Goal: Task Accomplishment & Management: Use online tool/utility

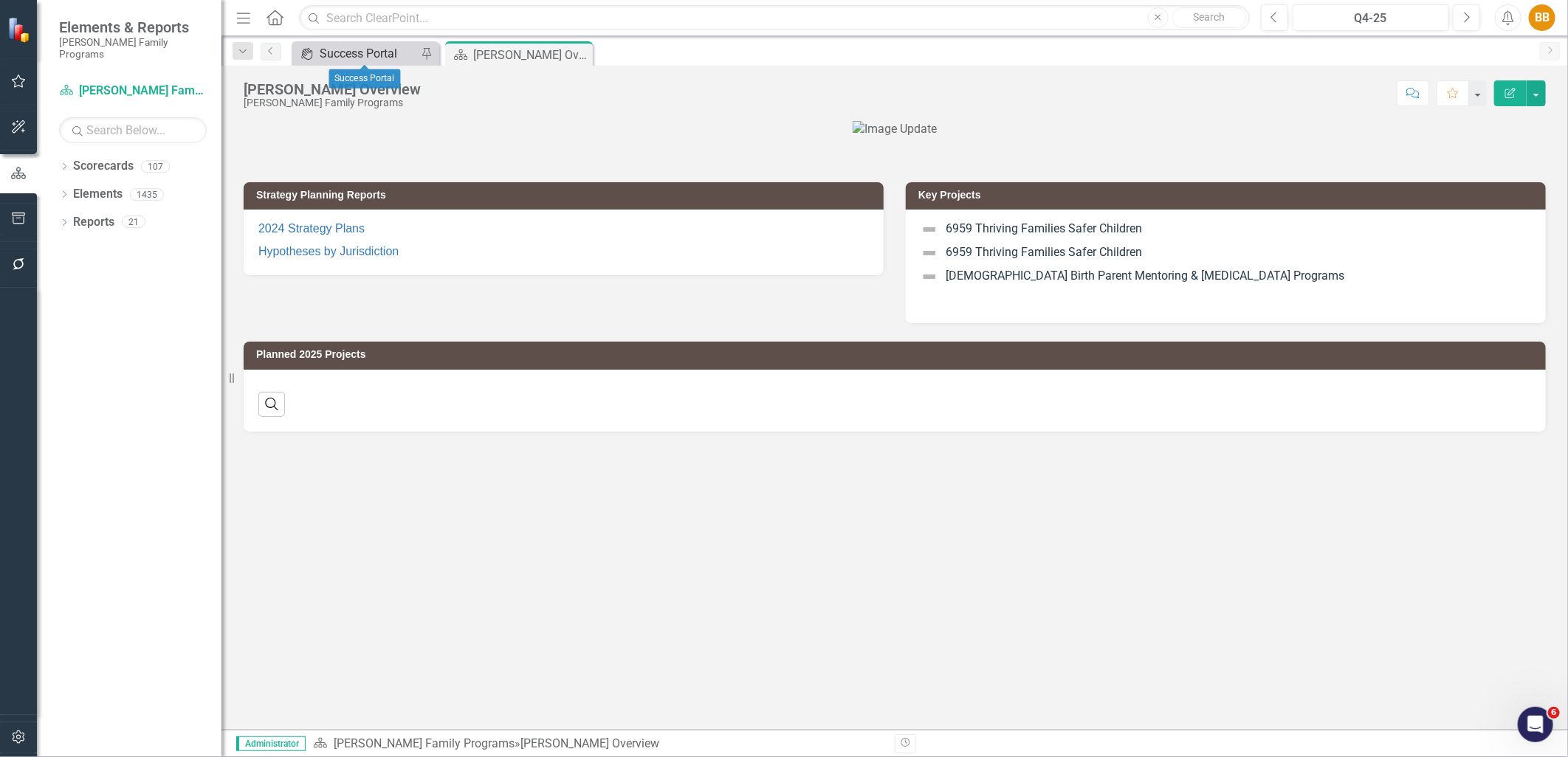
click at [350, 56] on div "Success Portal" at bounding box center [369, 53] width 98 height 19
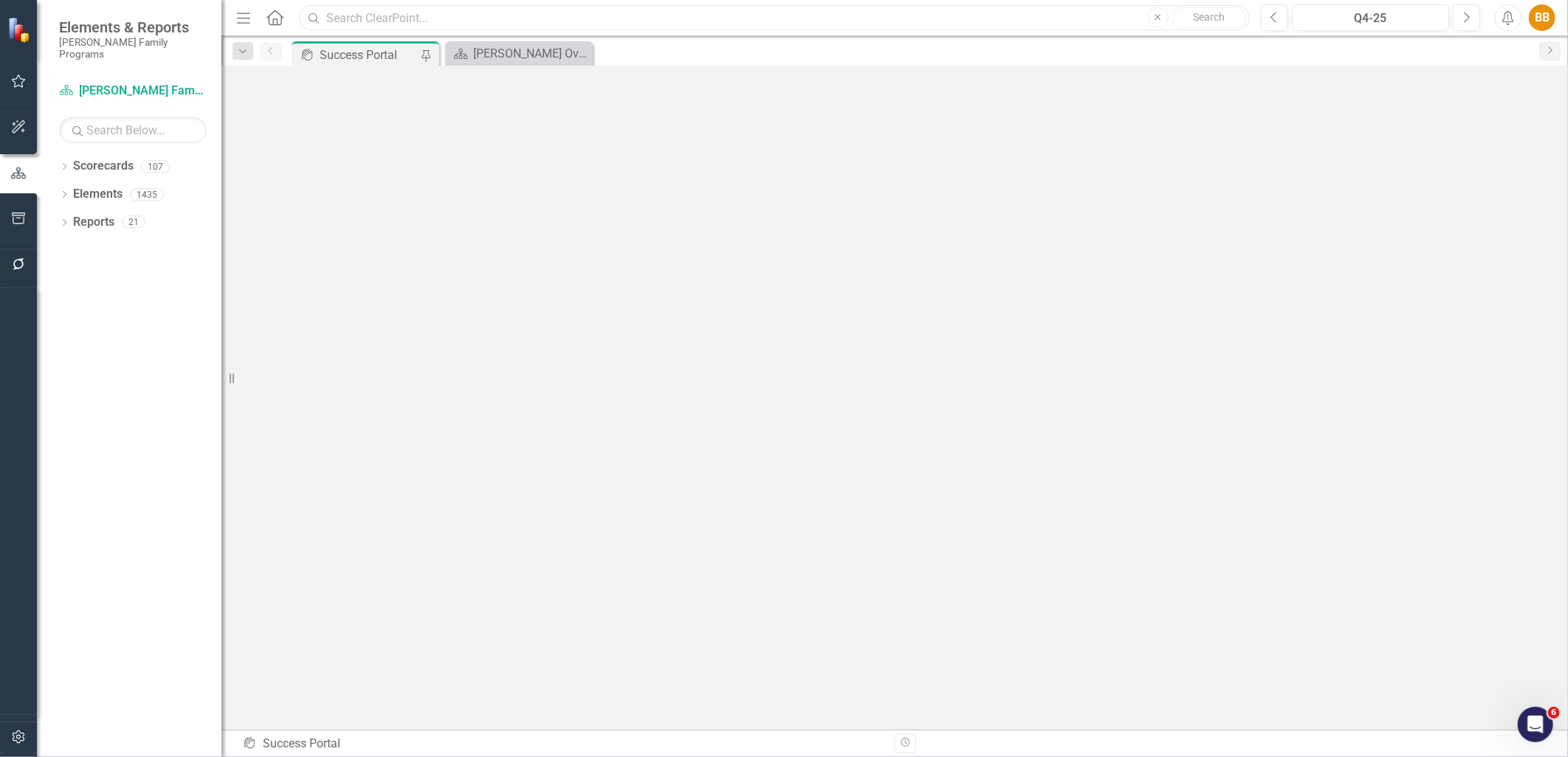
click at [432, 20] on input "text" at bounding box center [774, 18] width 950 height 25
type input "s"
click at [1536, 16] on div "BB" at bounding box center [1542, 18] width 26 height 26
click at [1552, 13] on div "BB" at bounding box center [1542, 18] width 26 height 26
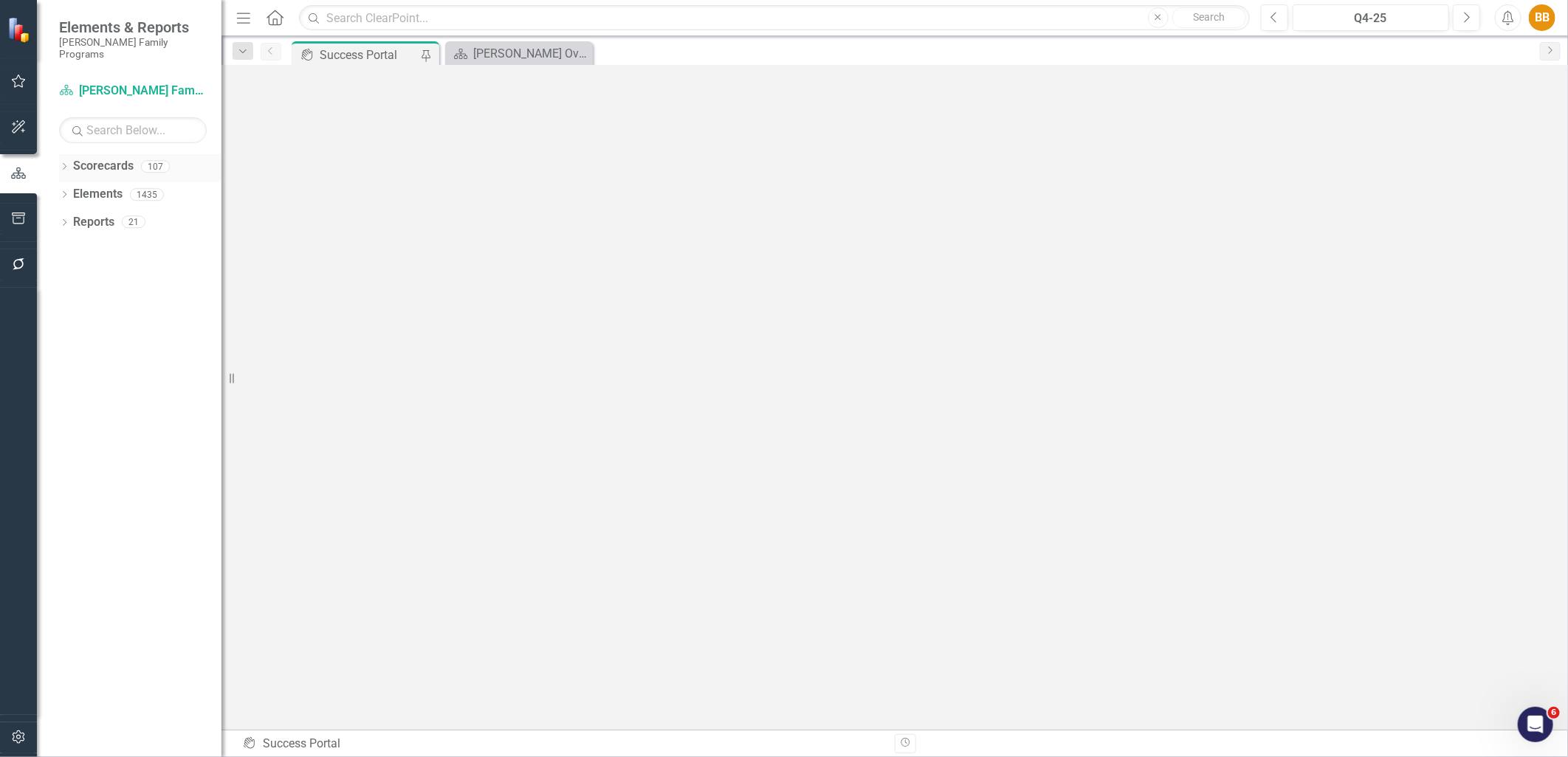
click at [80, 158] on link "Scorecards" at bounding box center [103, 166] width 60 height 17
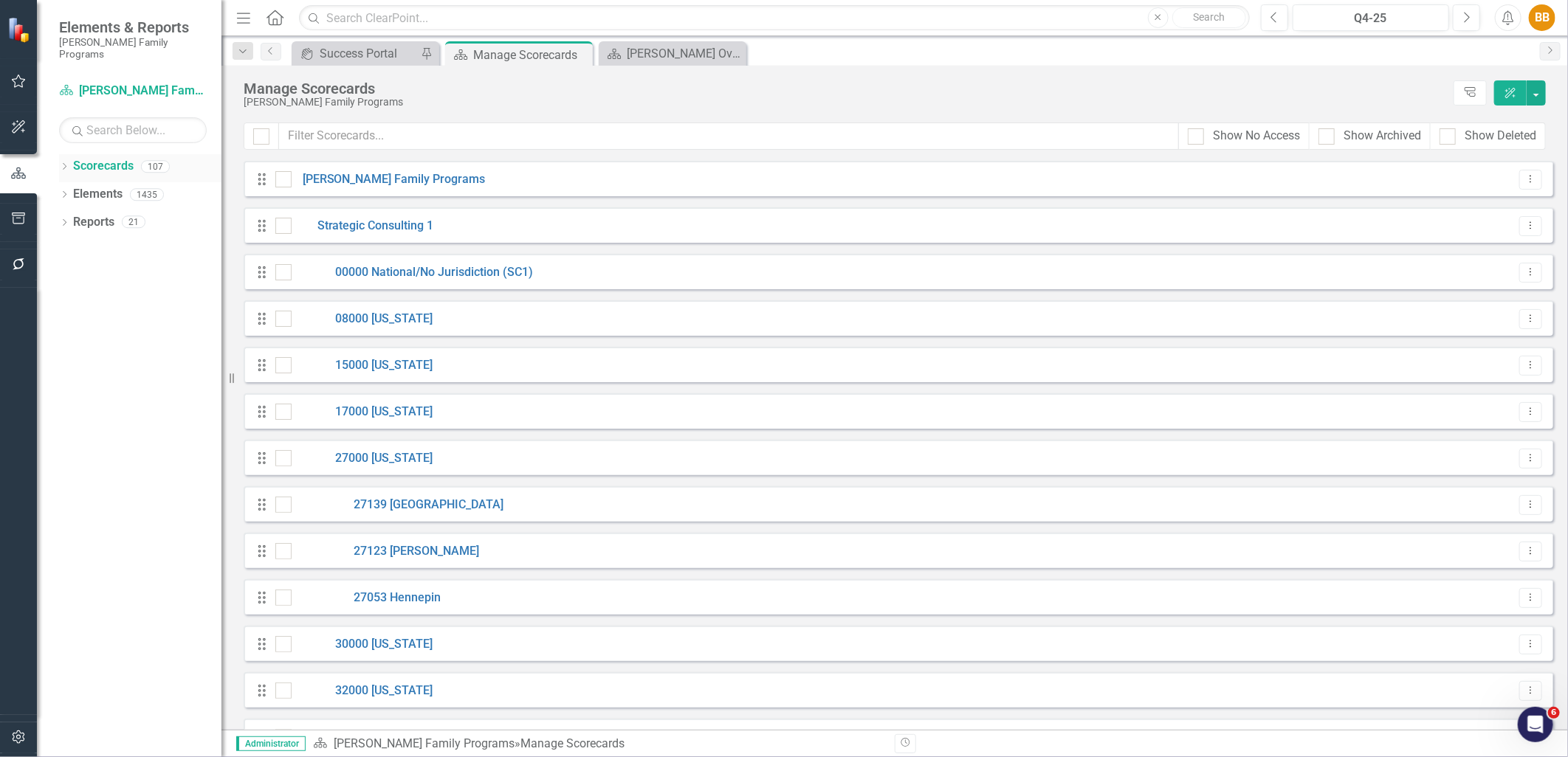
click at [62, 162] on div "Dropdown" at bounding box center [64, 168] width 11 height 13
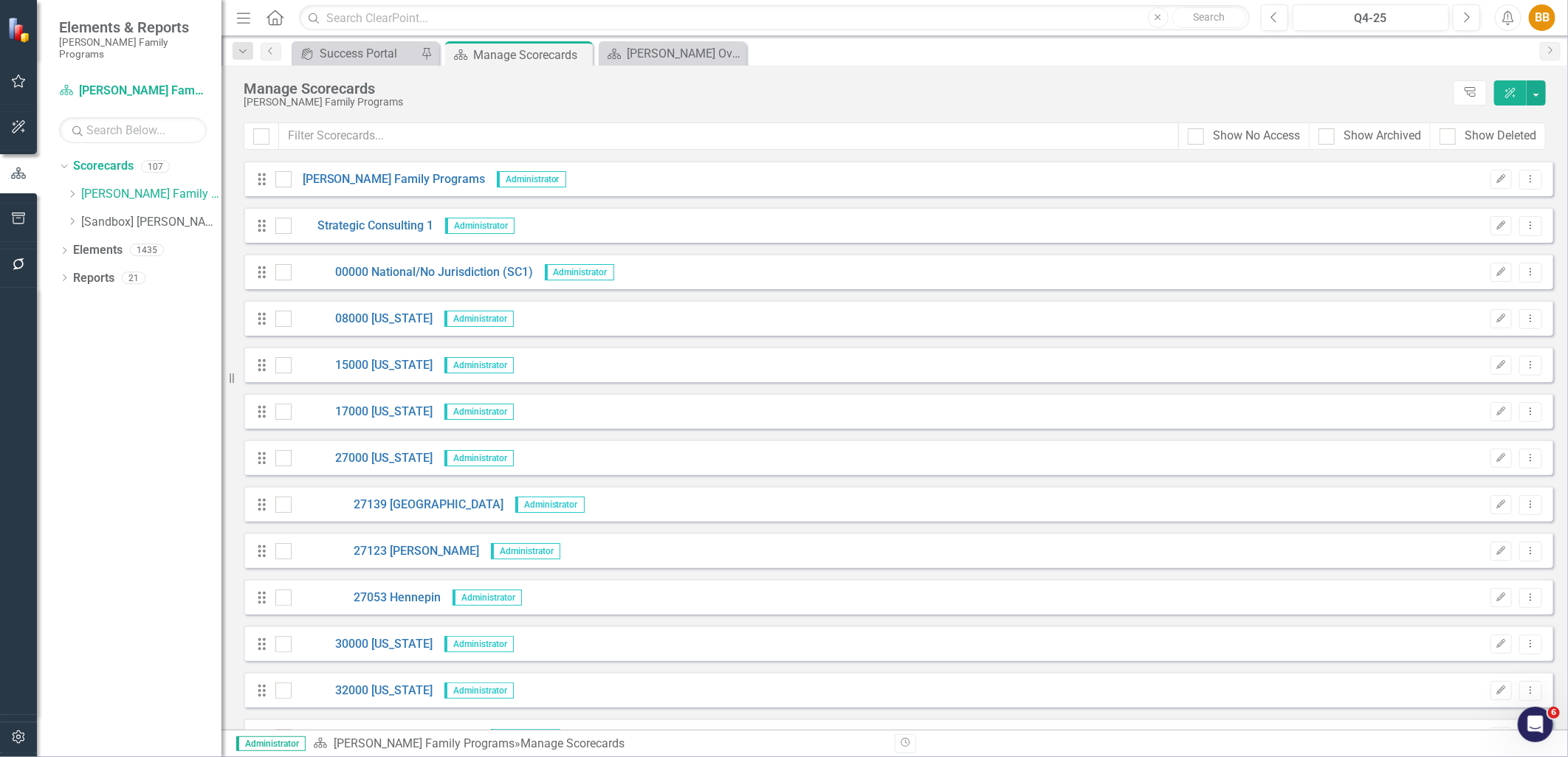
click at [74, 184] on div "Dropdown [PERSON_NAME] Family Programs Dropdown Strategic Consulting 1 00000 Na…" at bounding box center [143, 210] width 155 height 56
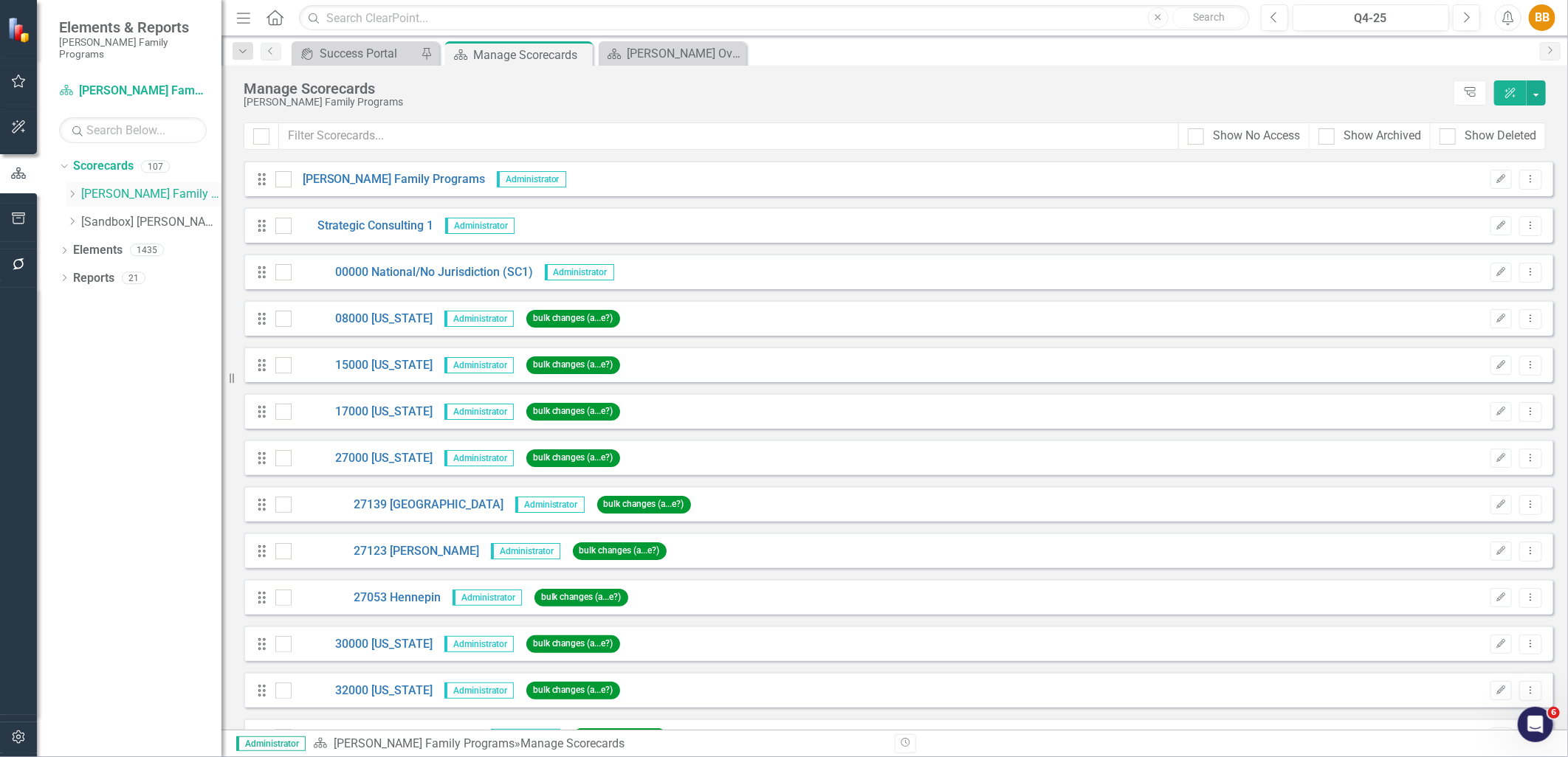
click at [76, 189] on icon "Dropdown" at bounding box center [71, 193] width 11 height 9
click at [71, 186] on icon "Dropdown" at bounding box center [70, 191] width 9 height 11
click at [71, 189] on icon "Dropdown" at bounding box center [71, 193] width 11 height 9
drag, startPoint x: 71, startPoint y: 183, endPoint x: 129, endPoint y: 216, distance: 66.7
click at [93, 217] on div "Dropdown" at bounding box center [88, 222] width 15 height 13
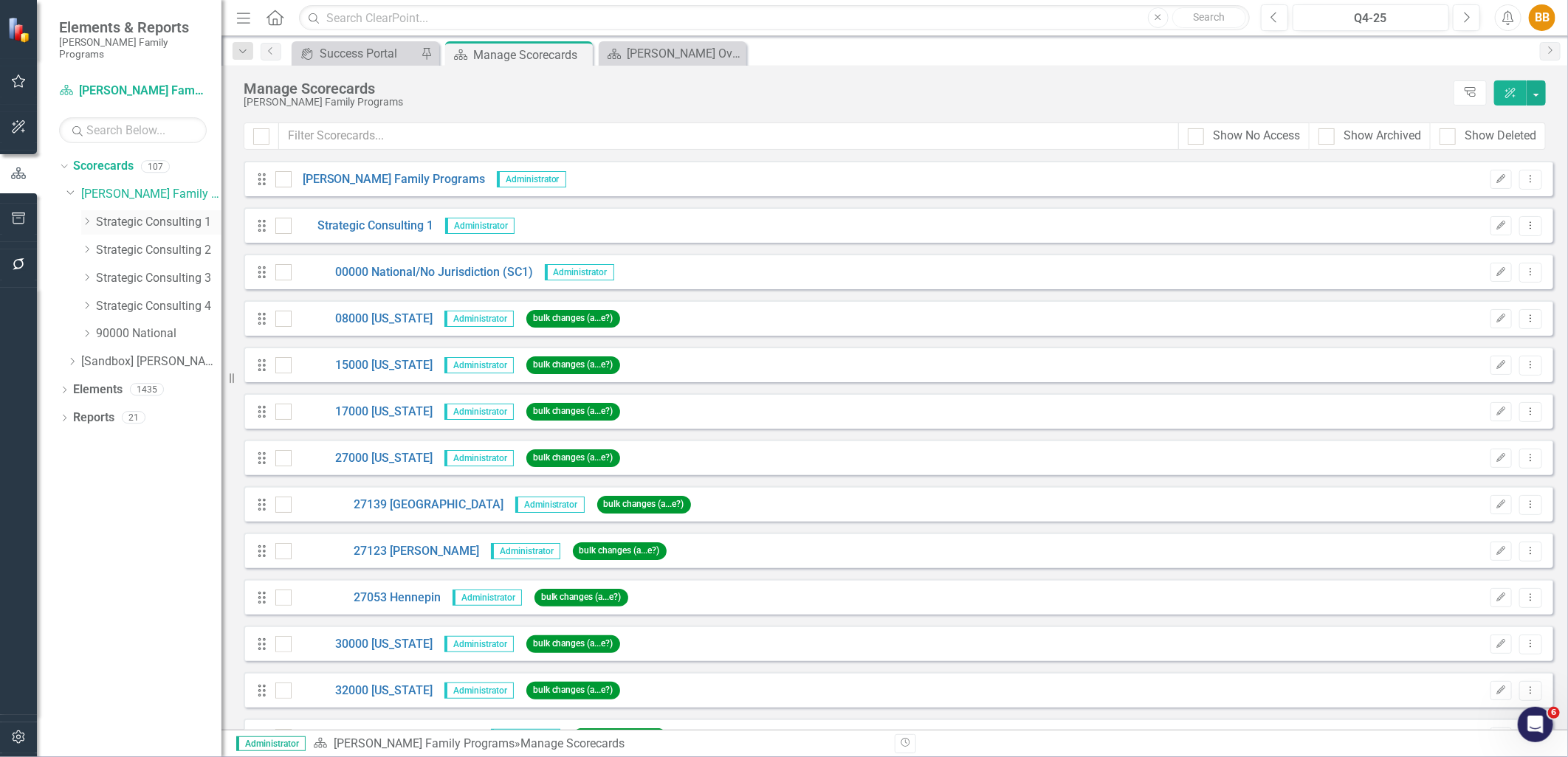
click at [89, 217] on div "Dropdown" at bounding box center [86, 222] width 11 height 13
drag, startPoint x: 222, startPoint y: 222, endPoint x: 245, endPoint y: 223, distance: 23.0
click at [233, 222] on div "Resize" at bounding box center [227, 378] width 12 height 757
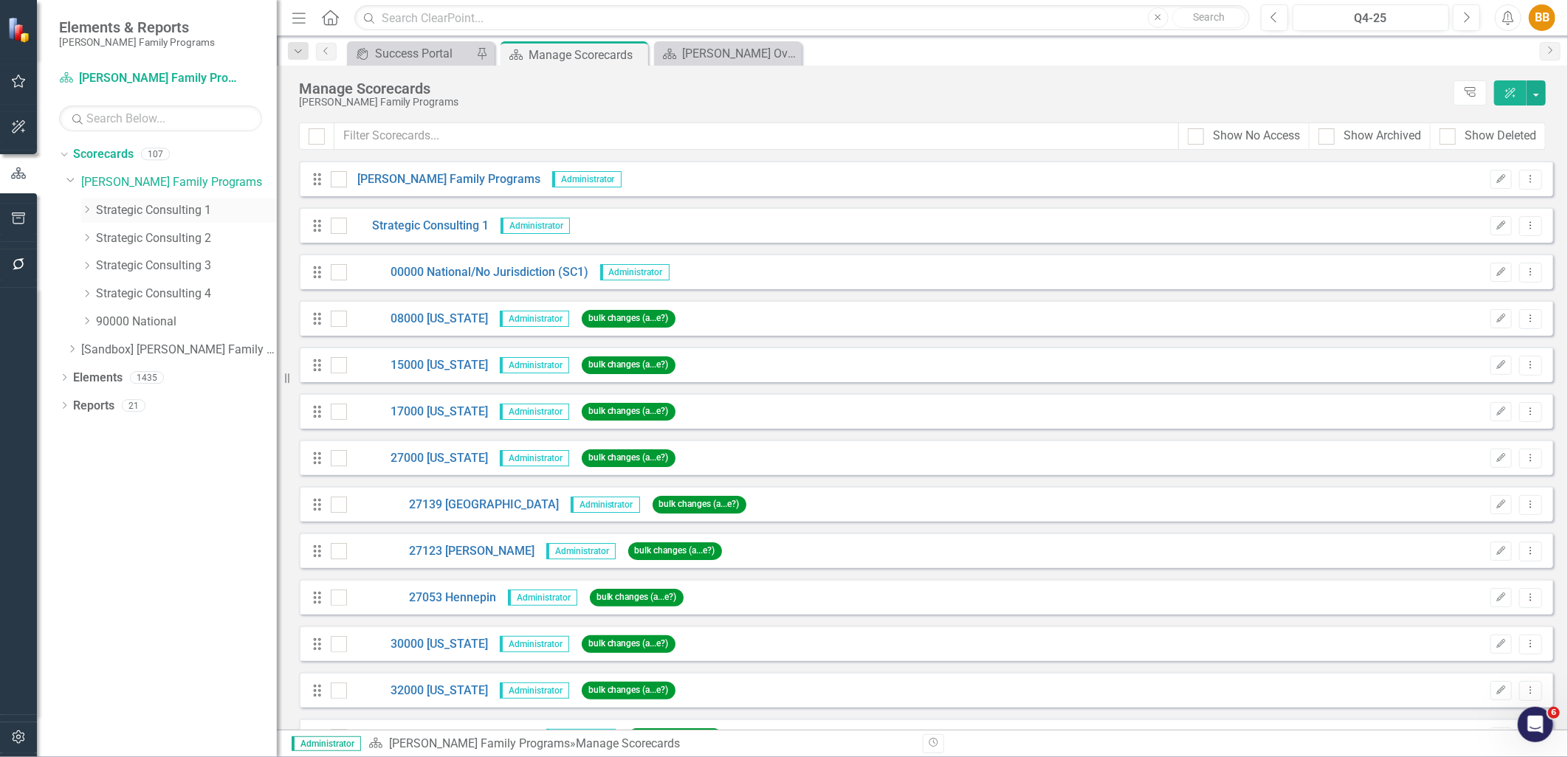
click at [84, 211] on icon "Dropdown" at bounding box center [86, 209] width 11 height 9
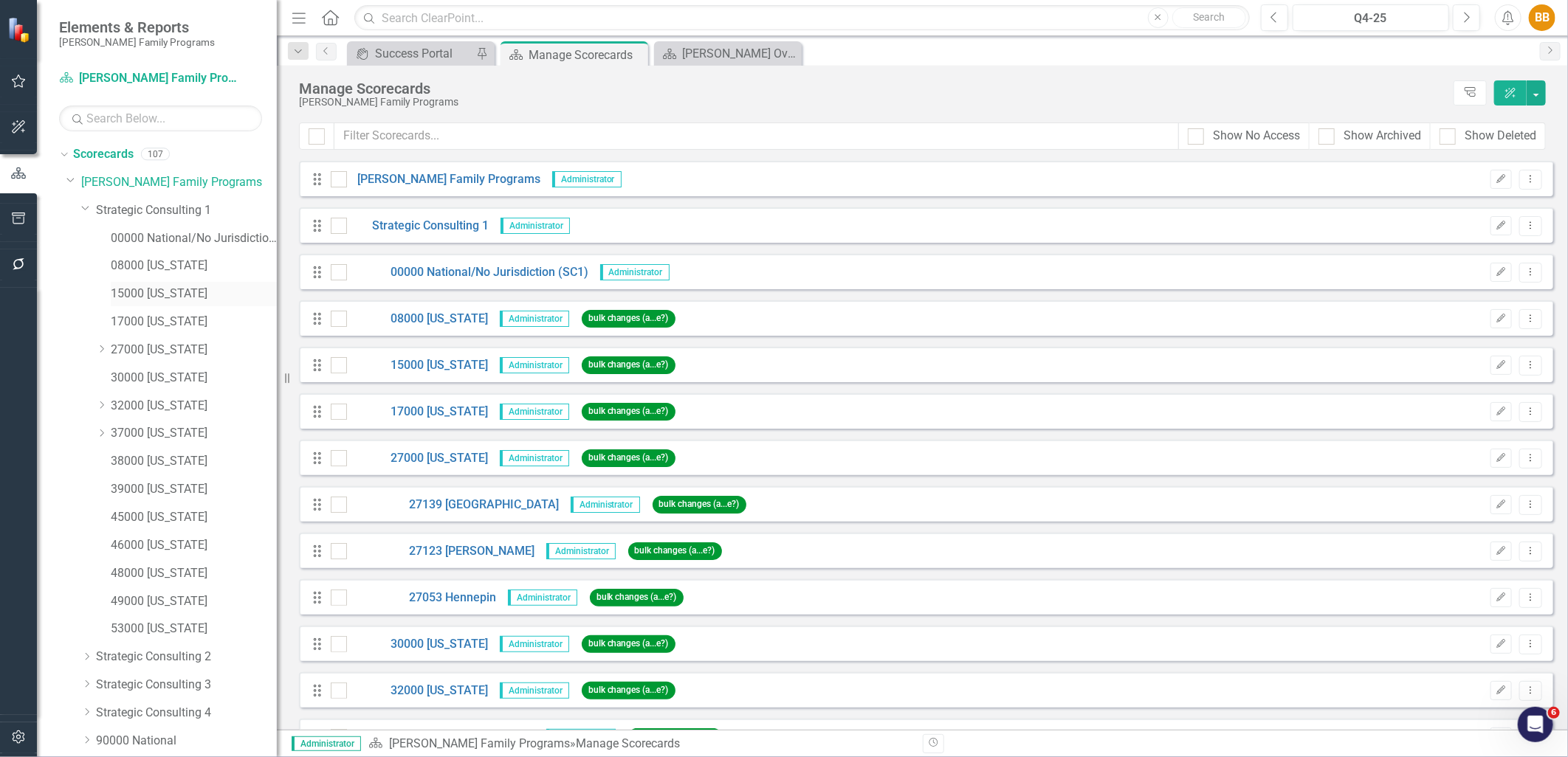
click at [156, 299] on link "15000 [US_STATE]" at bounding box center [193, 294] width 166 height 17
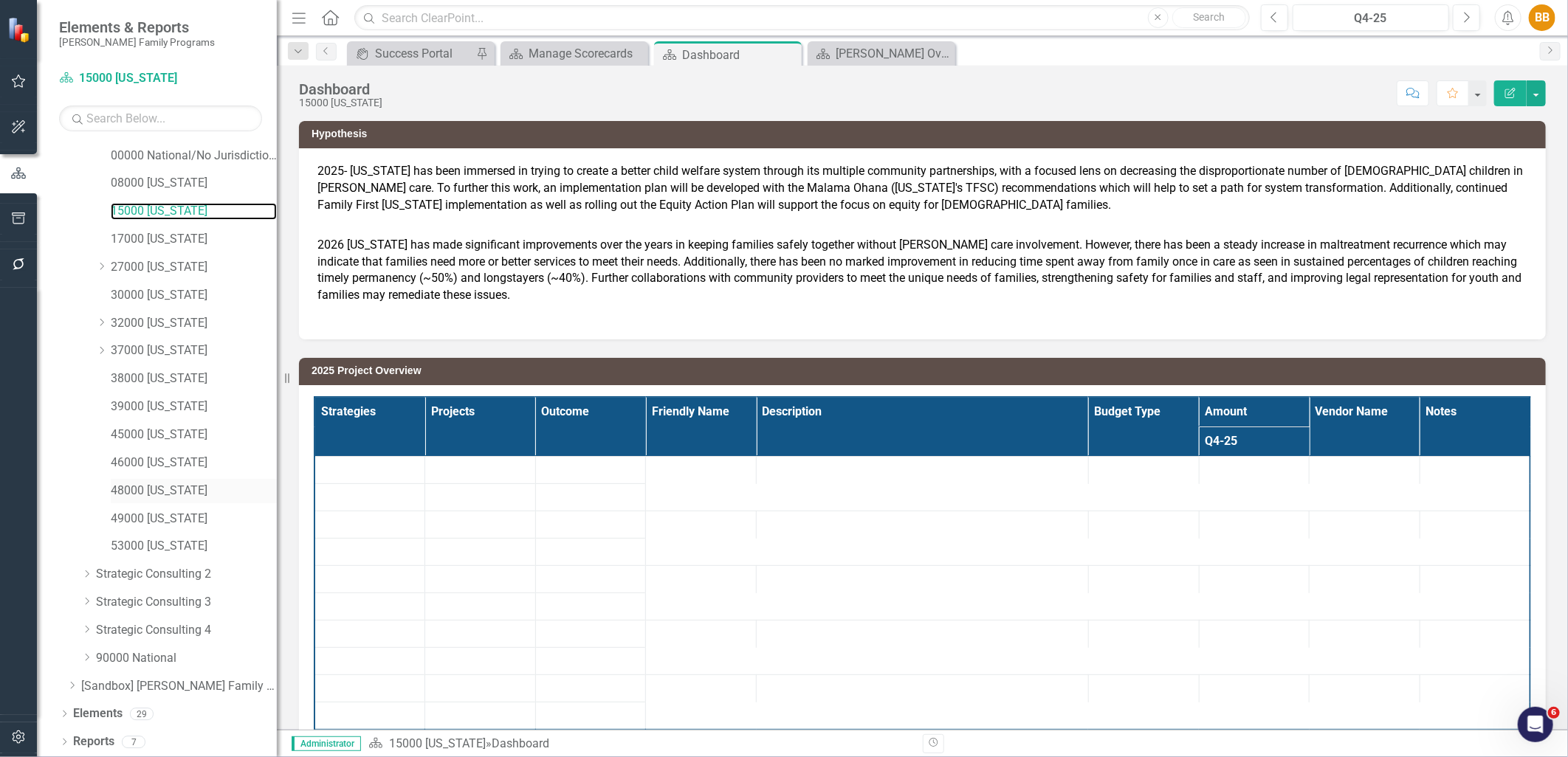
scroll to position [83, 0]
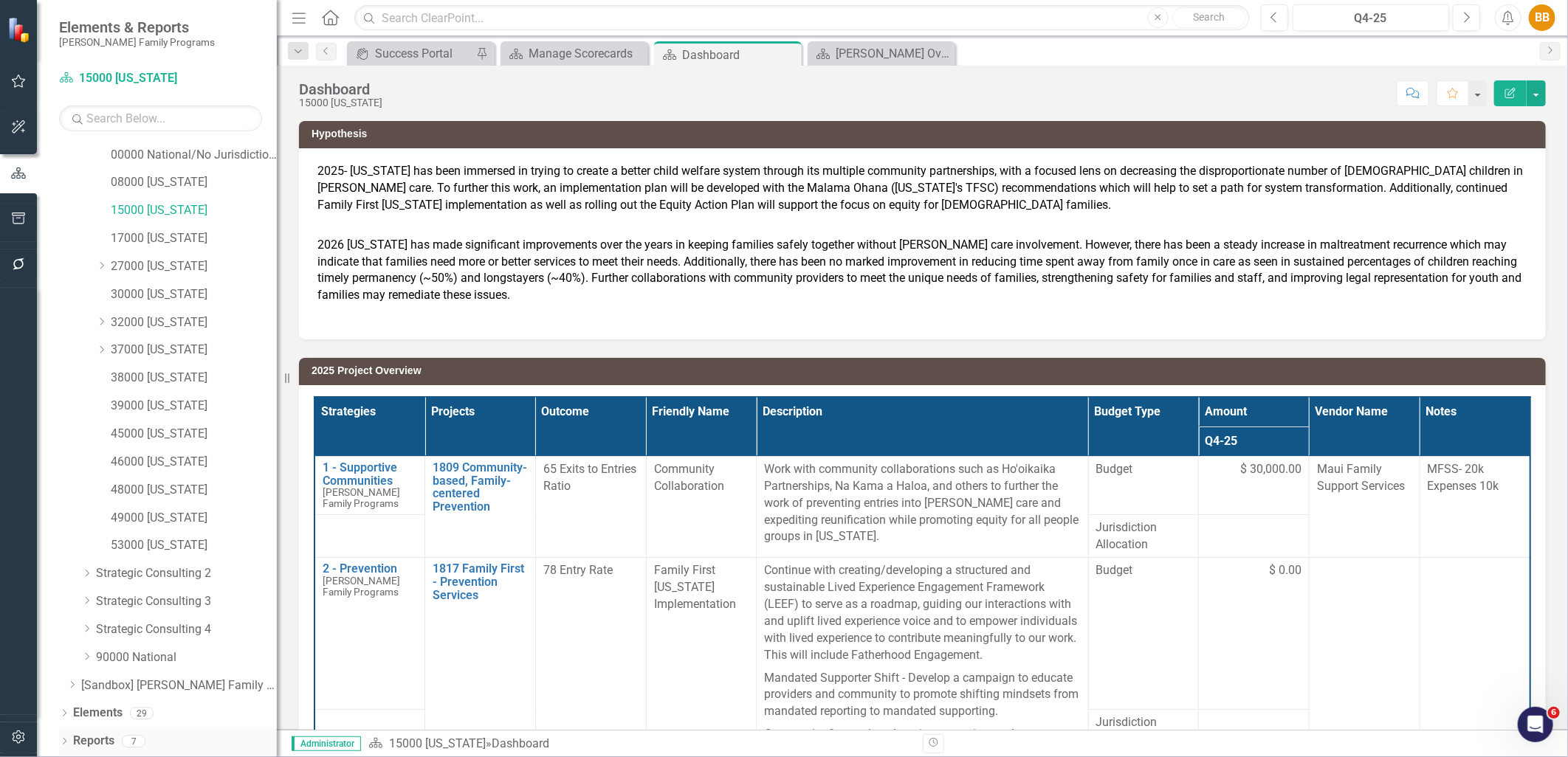
click at [64, 741] on icon "Dropdown" at bounding box center [64, 742] width 11 height 8
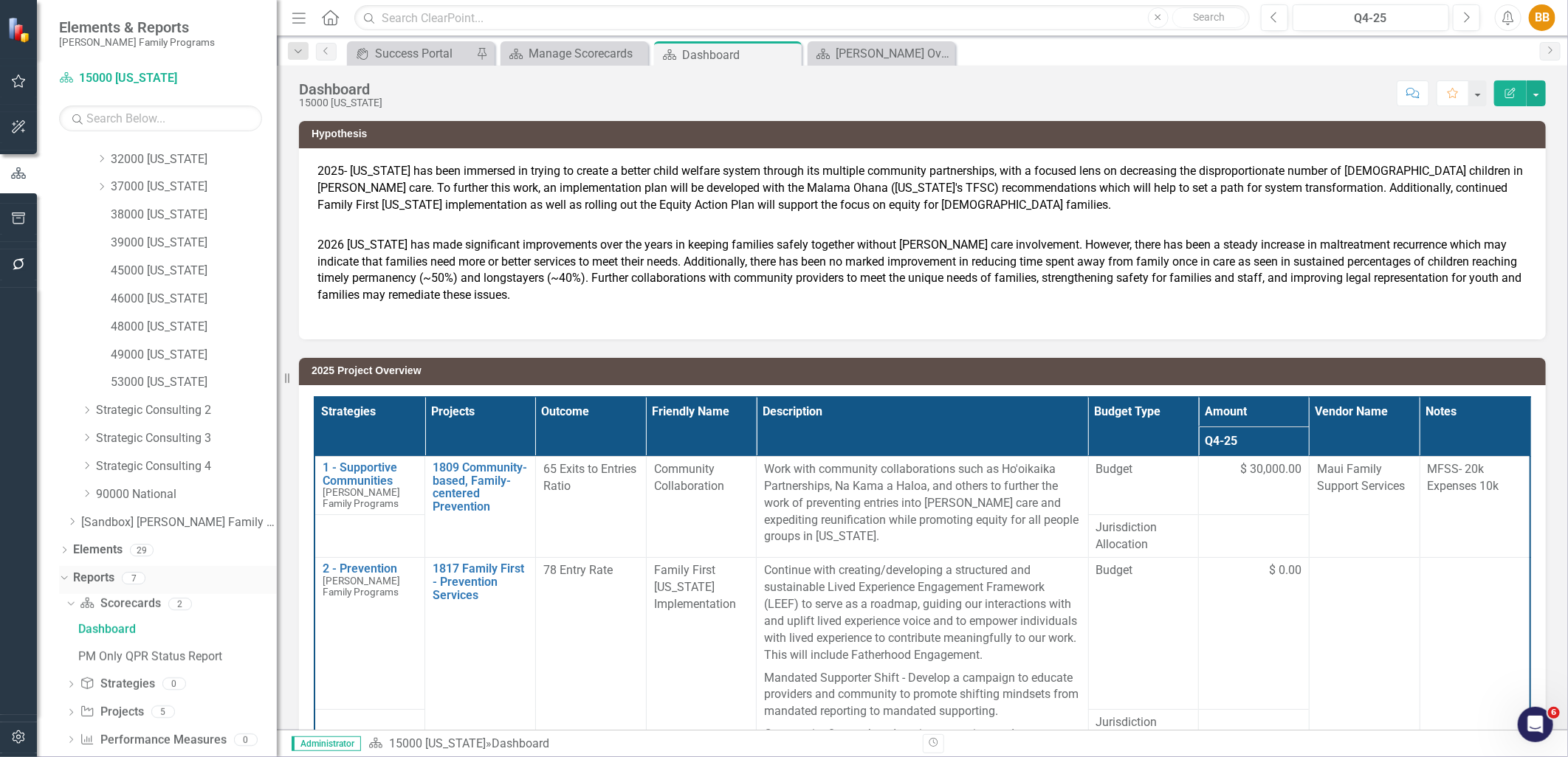
scroll to position [267, 0]
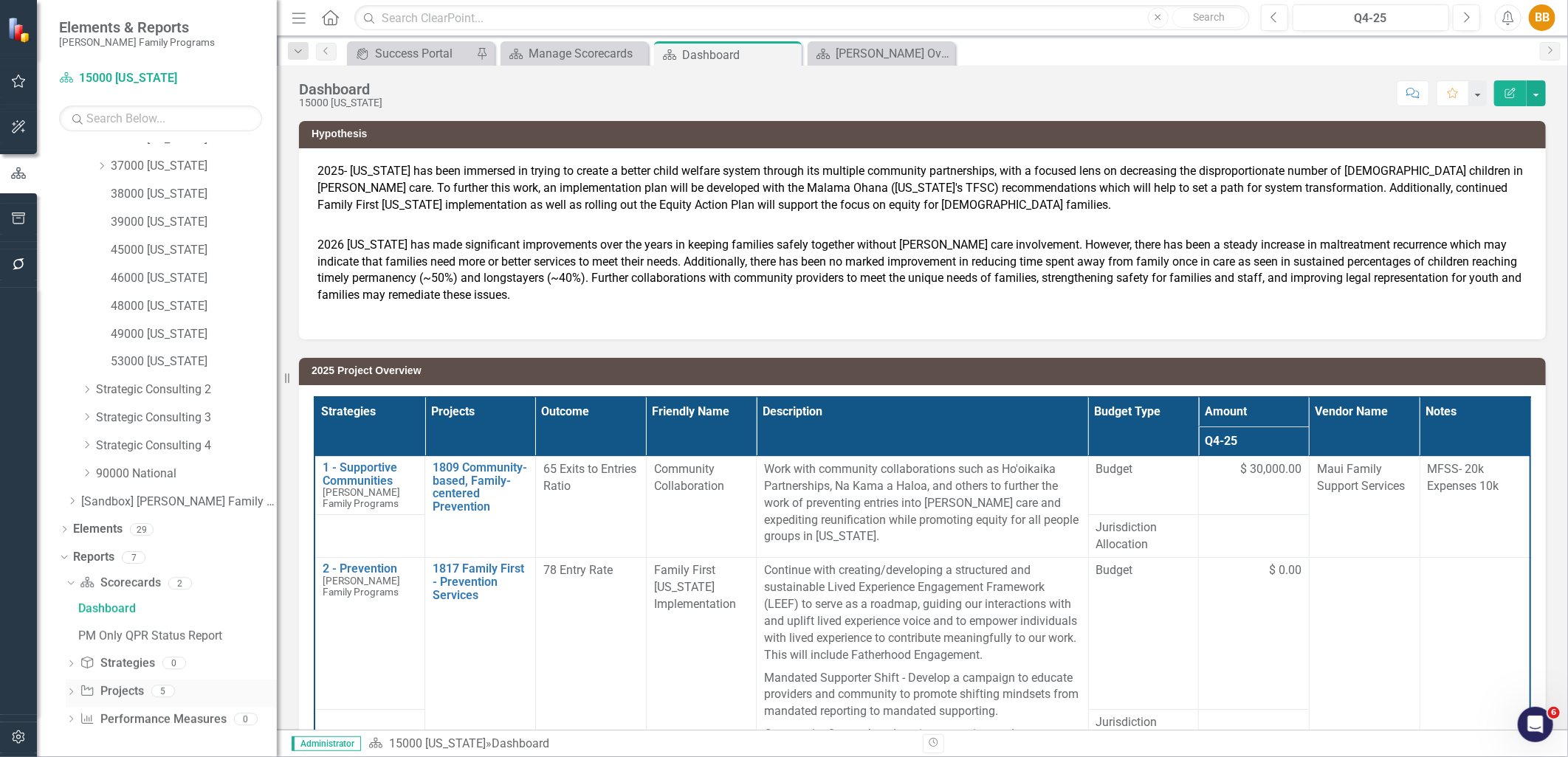
click at [72, 693] on icon "Dropdown" at bounding box center [70, 694] width 11 height 8
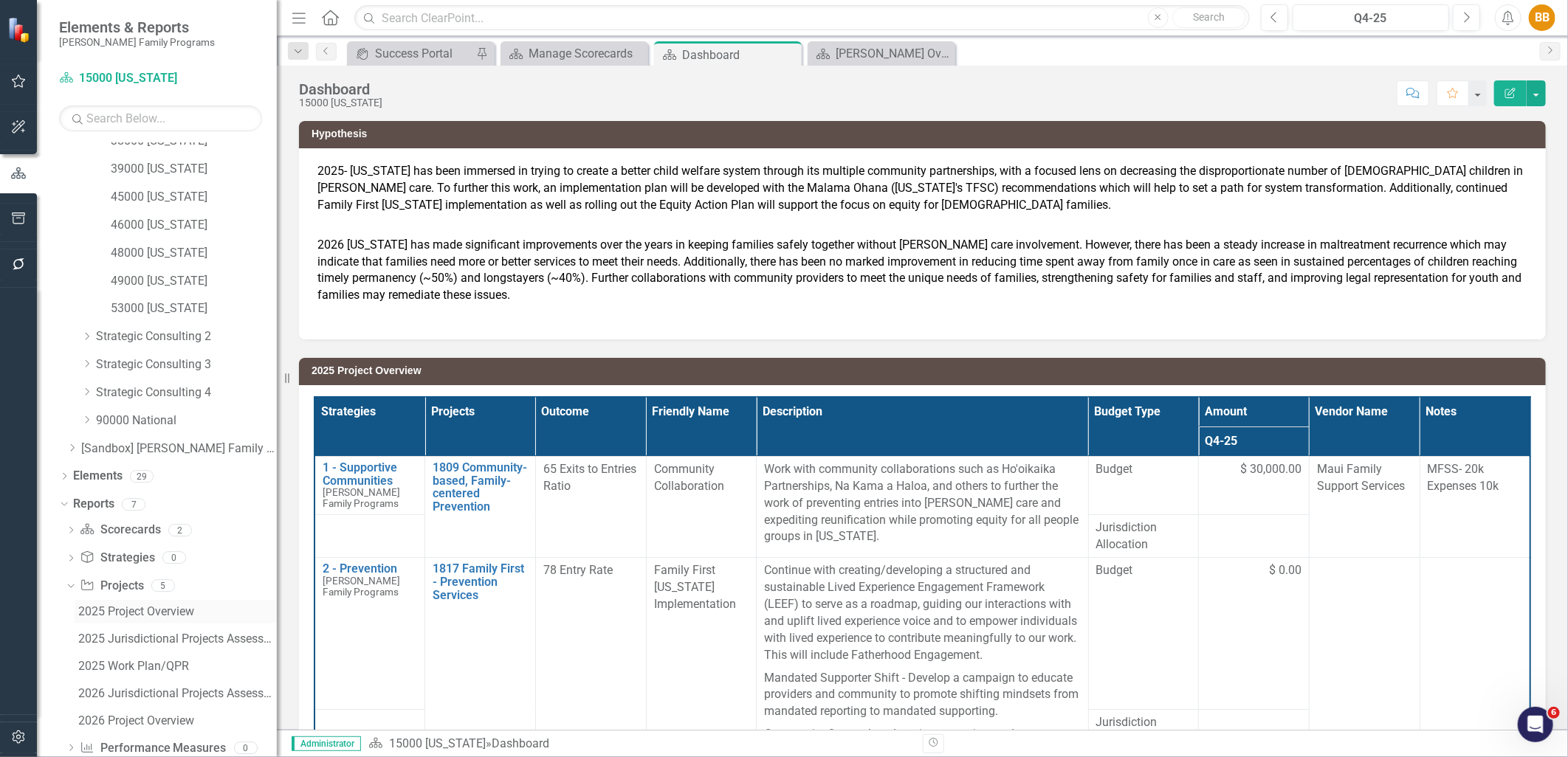
scroll to position [349, 0]
click at [120, 638] on div "2025 Work Plan/QPR" at bounding box center [178, 638] width 199 height 14
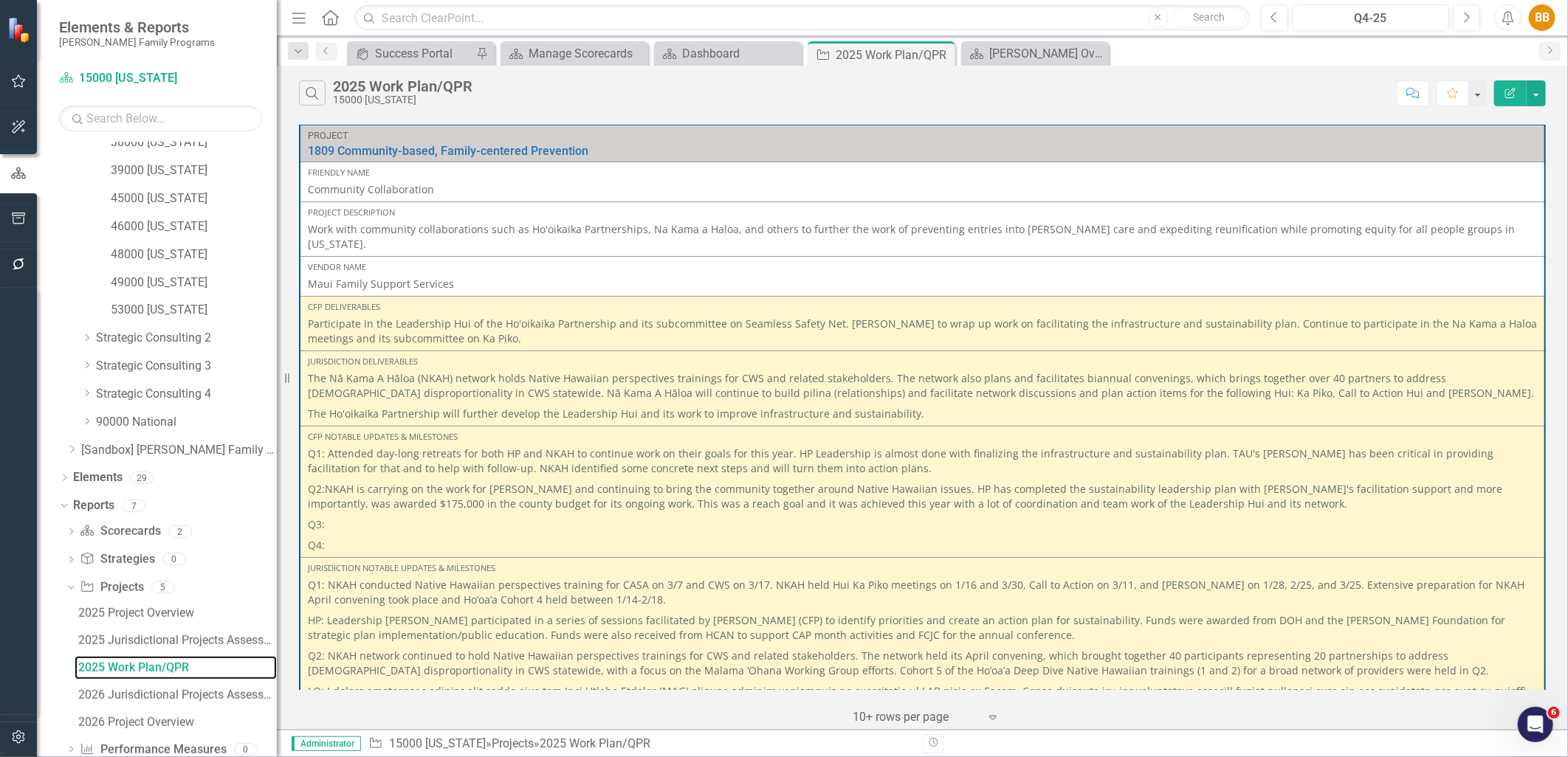
scroll to position [349, 0]
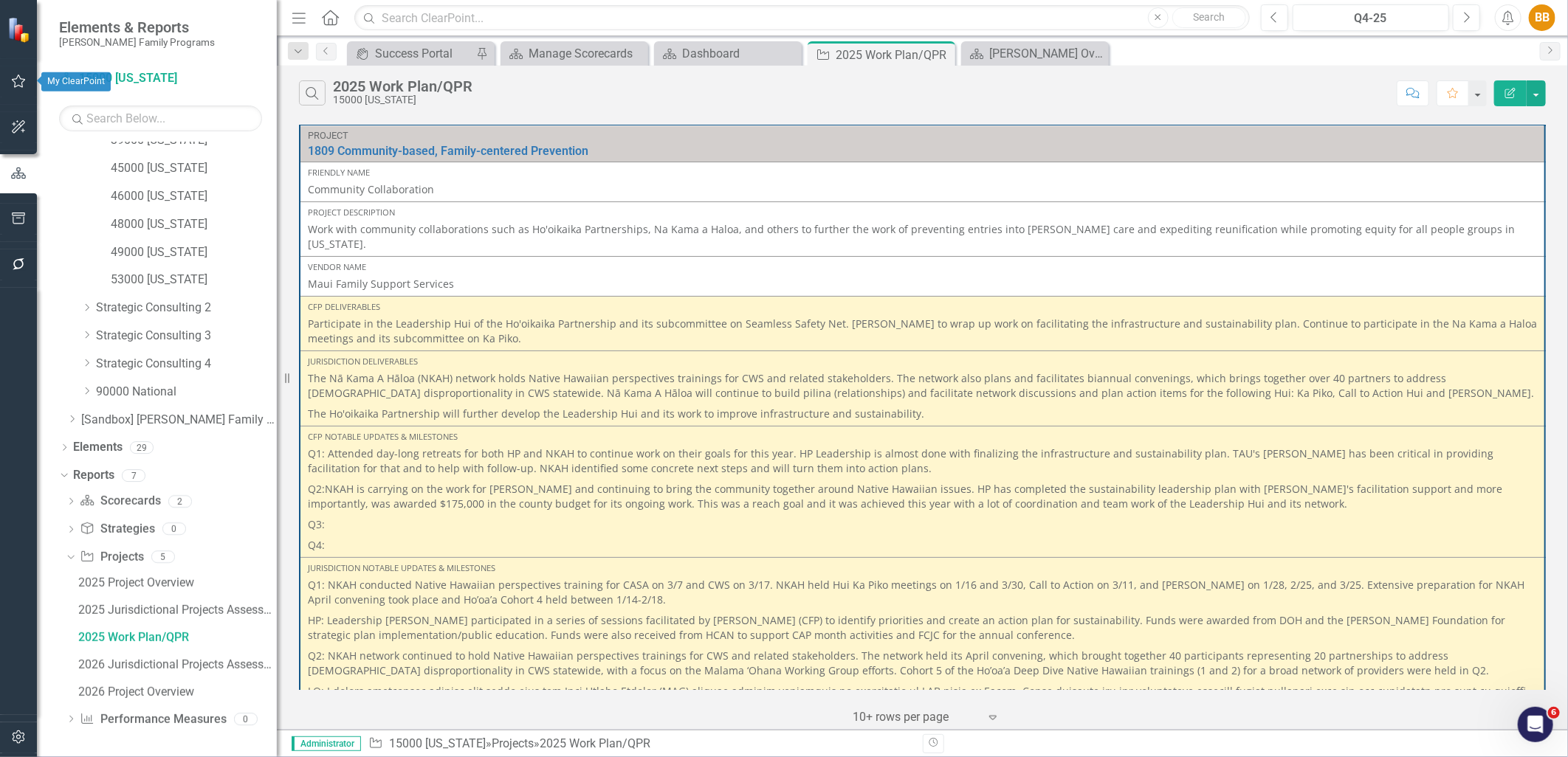
click at [20, 83] on icon "button" at bounding box center [19, 81] width 16 height 12
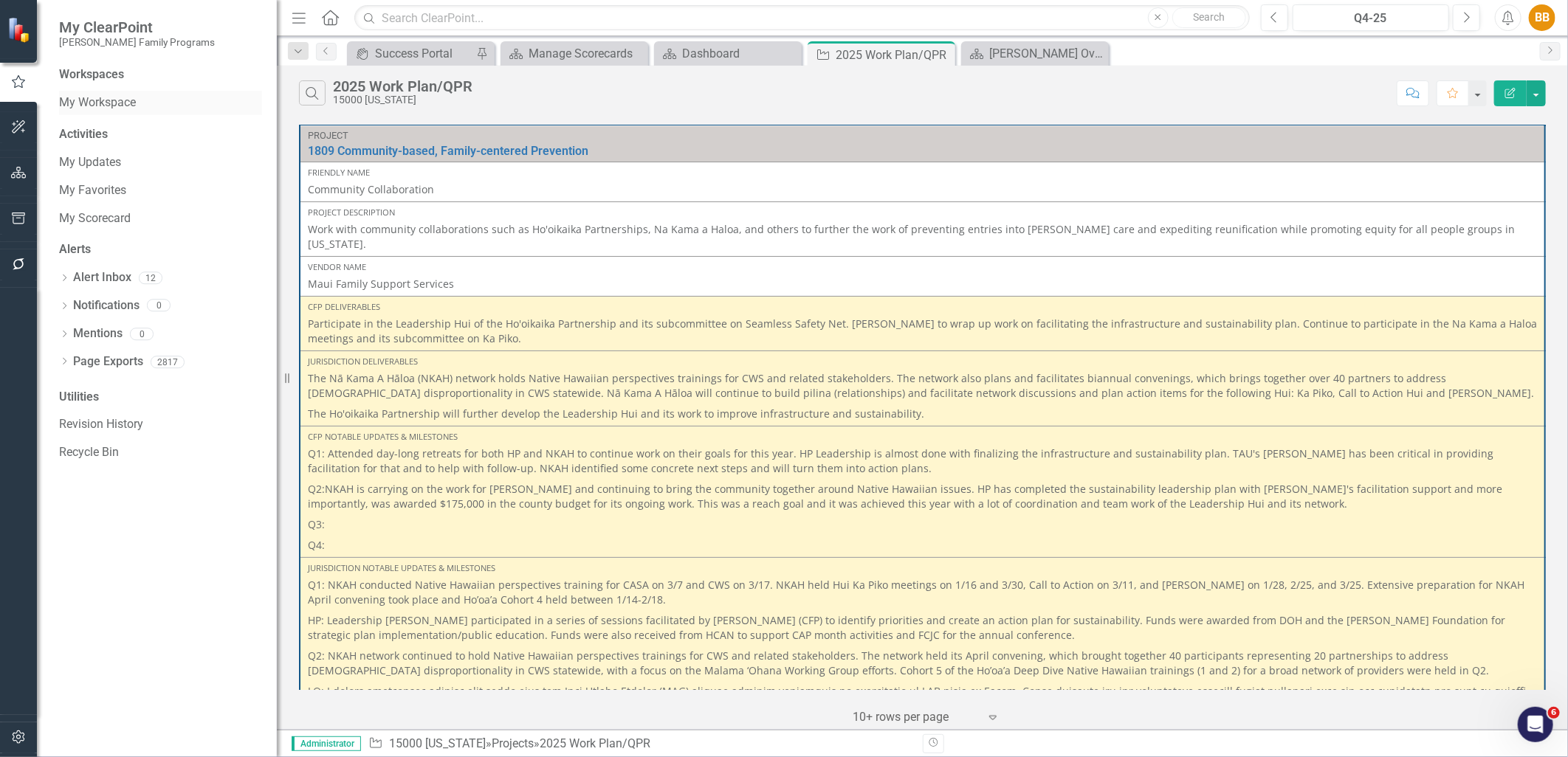
click at [94, 110] on link "My Workspace" at bounding box center [161, 102] width 203 height 17
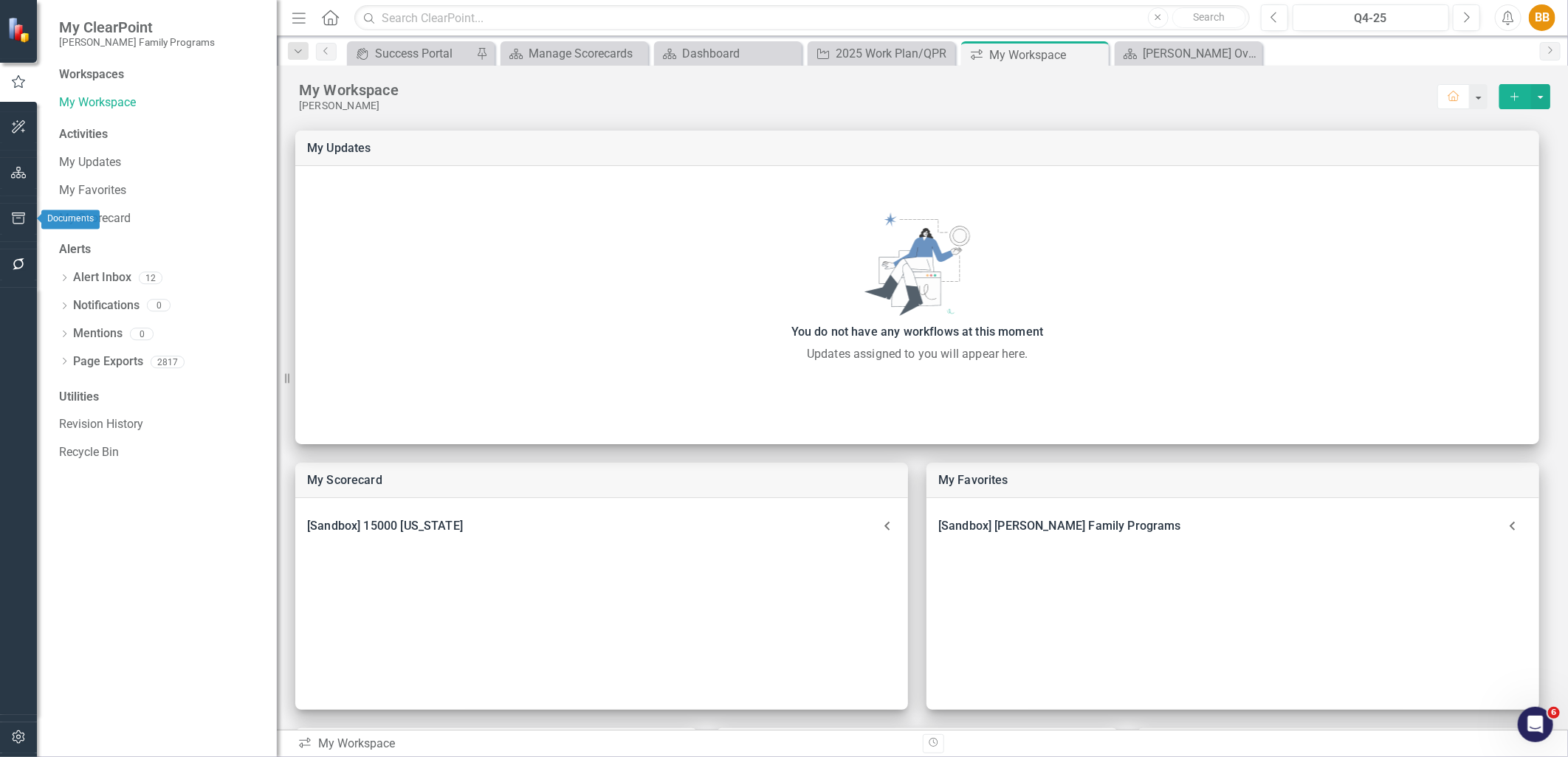
click at [25, 255] on button "button" at bounding box center [19, 265] width 33 height 31
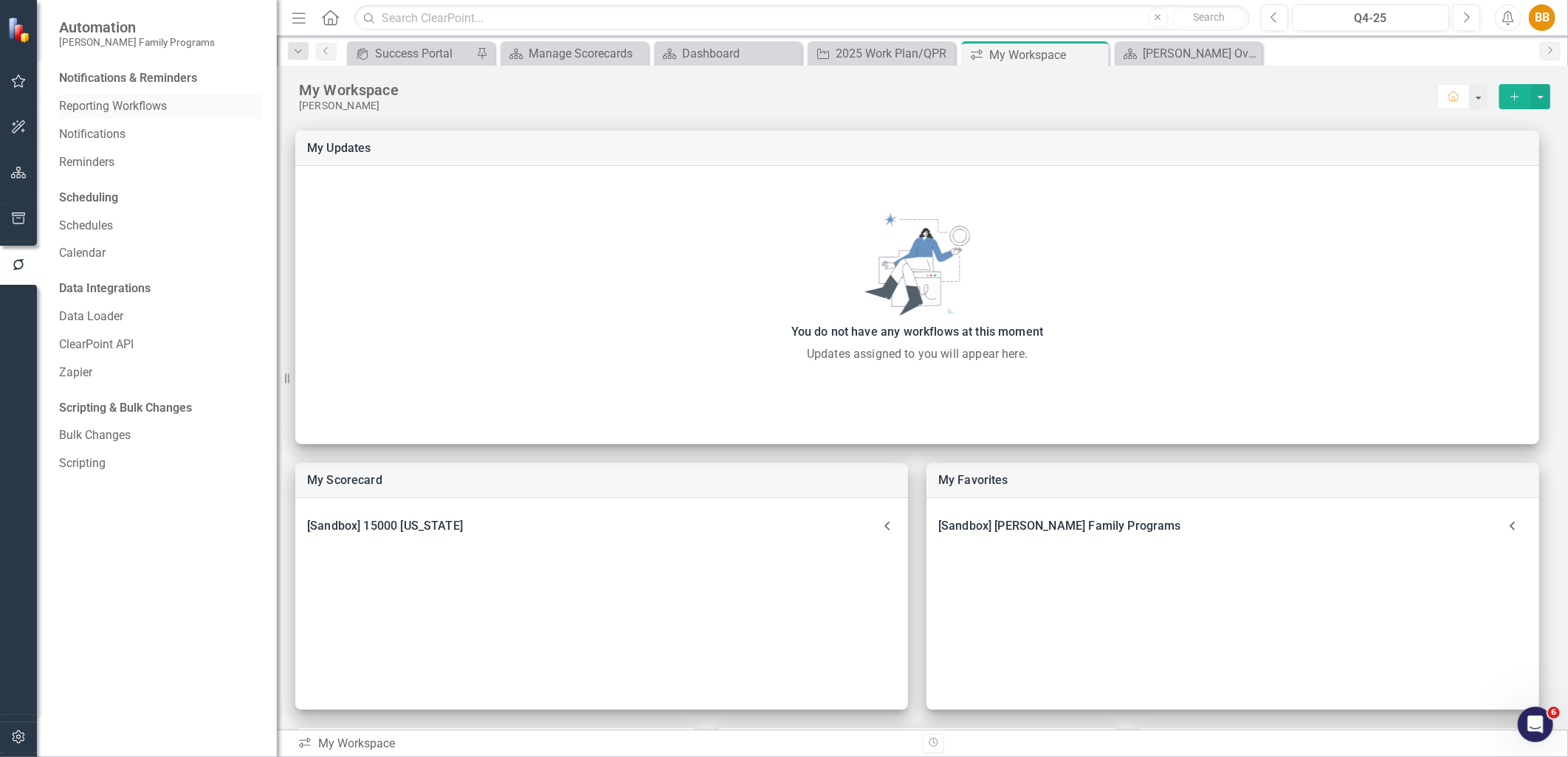
click at [132, 113] on link "Reporting Workflows" at bounding box center [161, 106] width 203 height 17
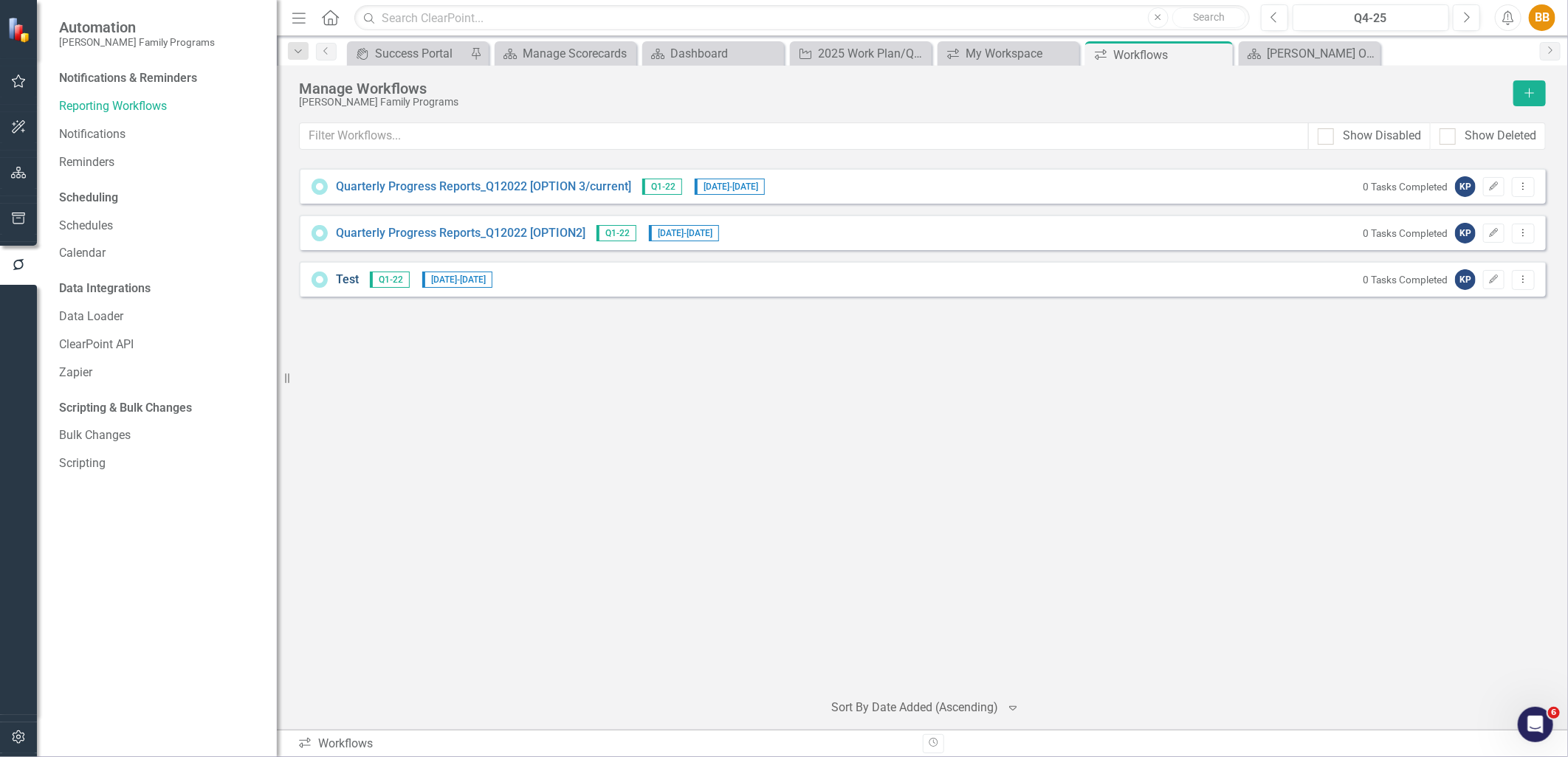
click at [342, 281] on link "Test" at bounding box center [346, 279] width 22 height 17
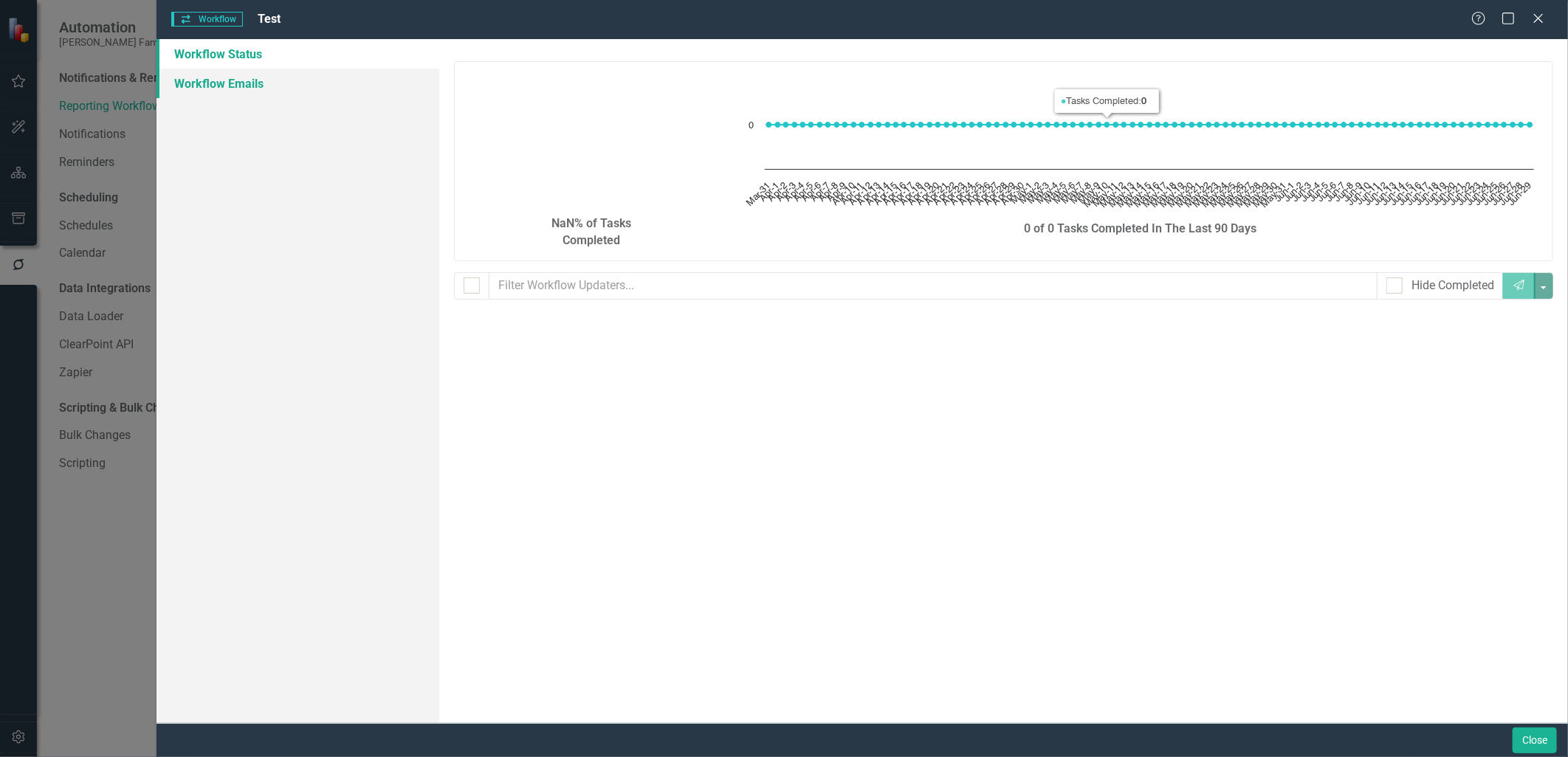
click at [260, 89] on link "Workflow Emails" at bounding box center [297, 83] width 282 height 29
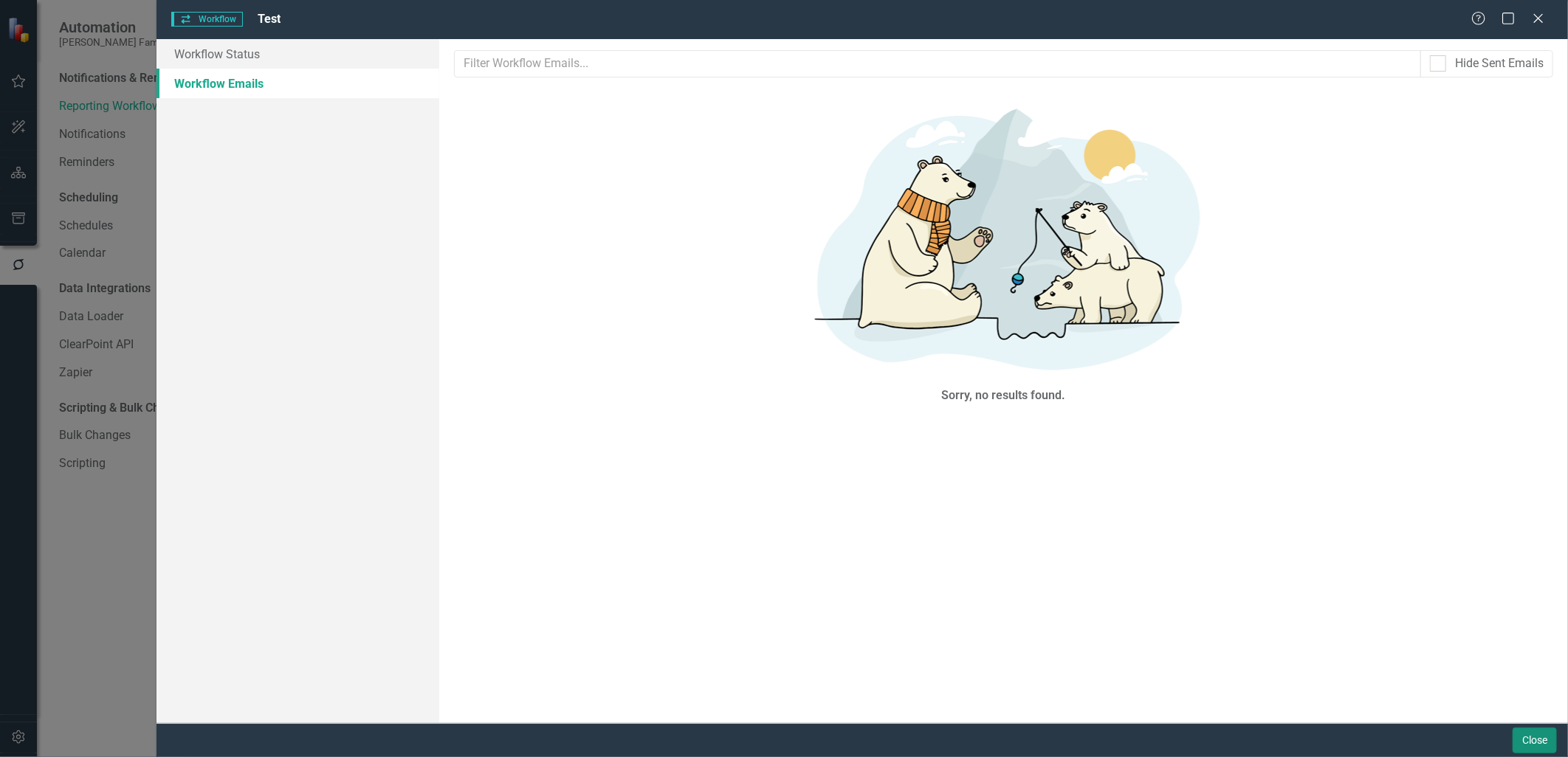
click at [1533, 746] on button "Close" at bounding box center [1534, 740] width 44 height 25
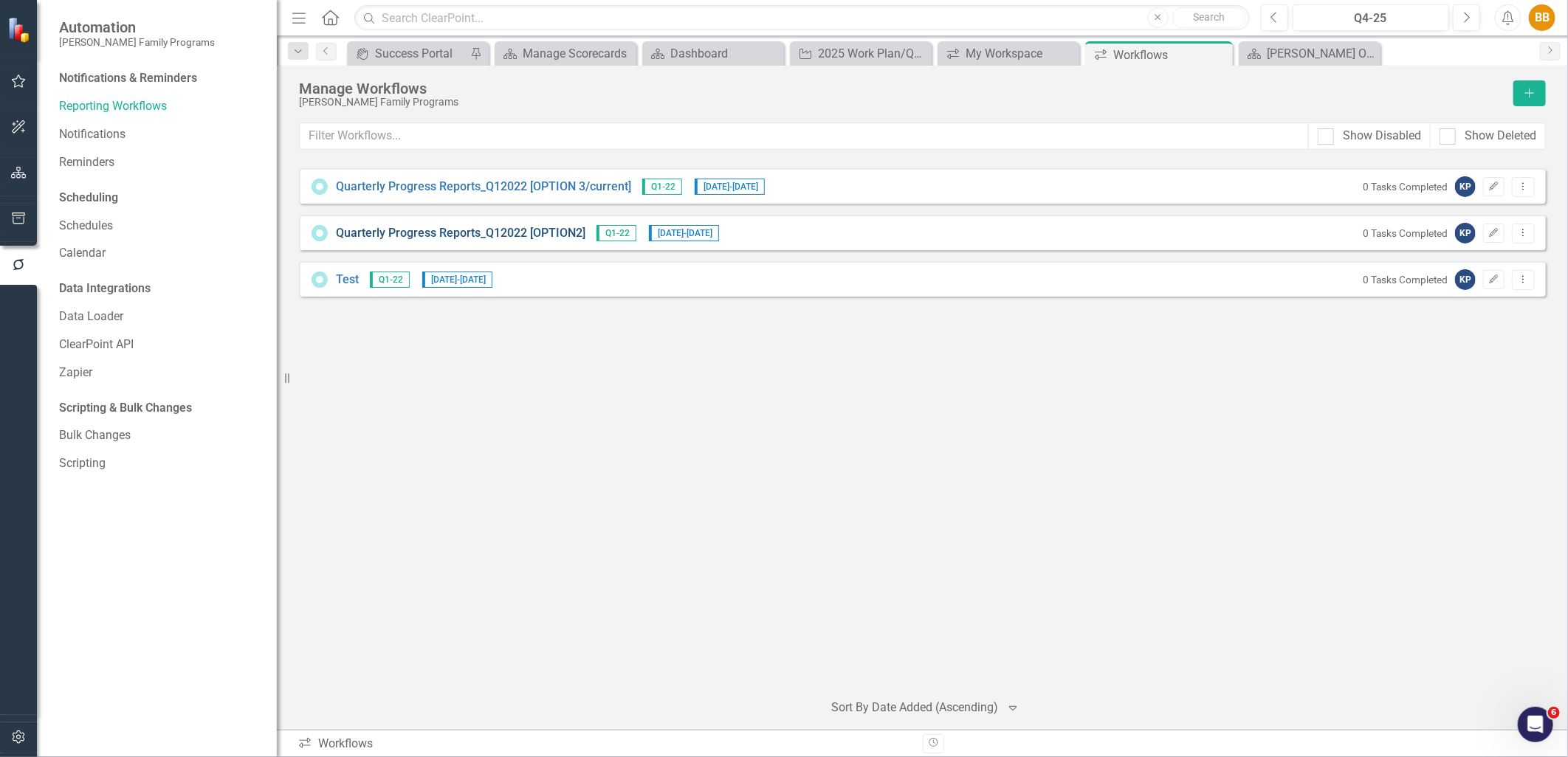
click at [509, 232] on link "Quarterly Progress Reports_Q12022 [OPTION2]" at bounding box center [461, 233] width 250 height 17
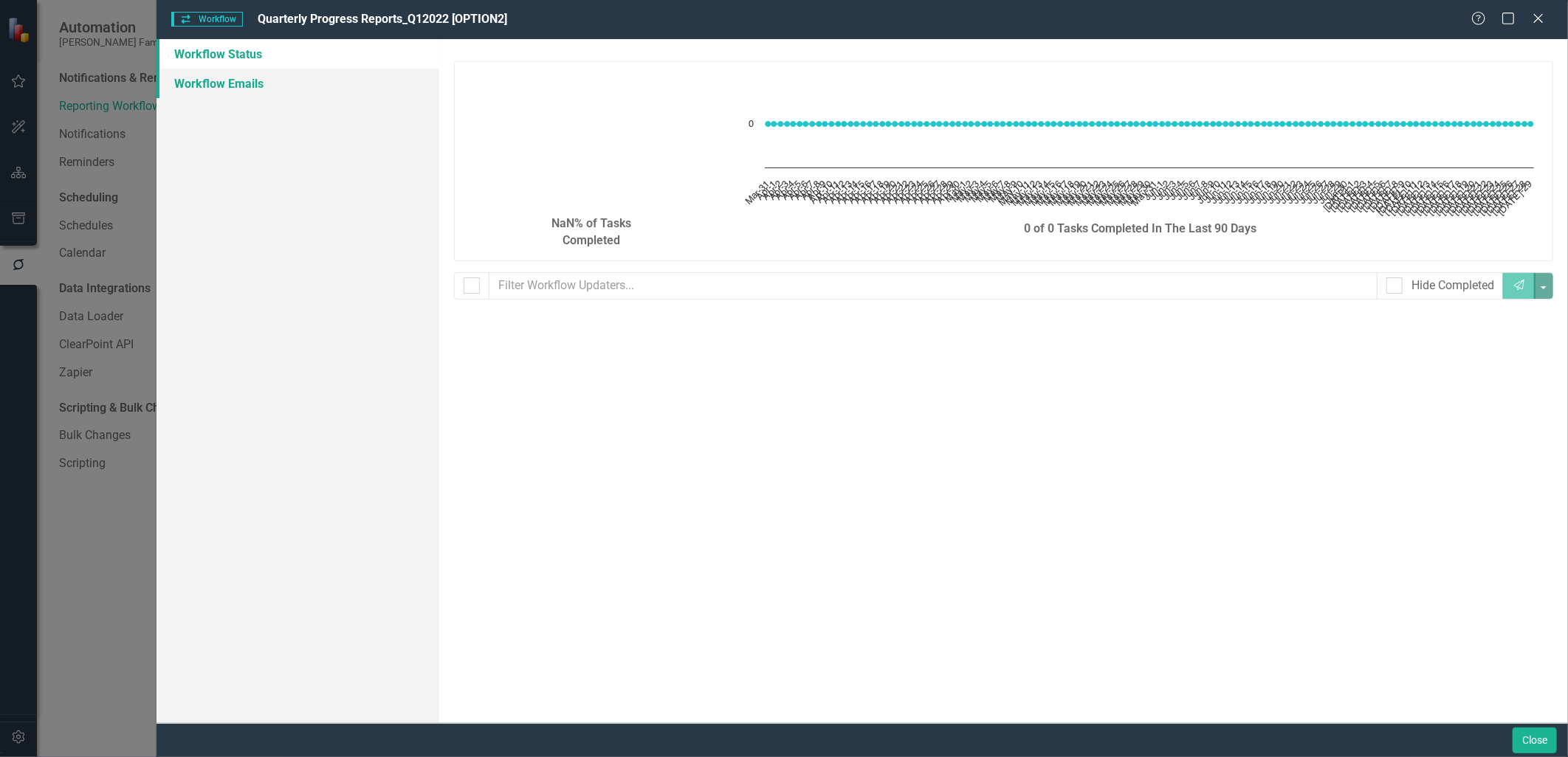
click at [261, 90] on link "Workflow Emails" at bounding box center [297, 83] width 282 height 29
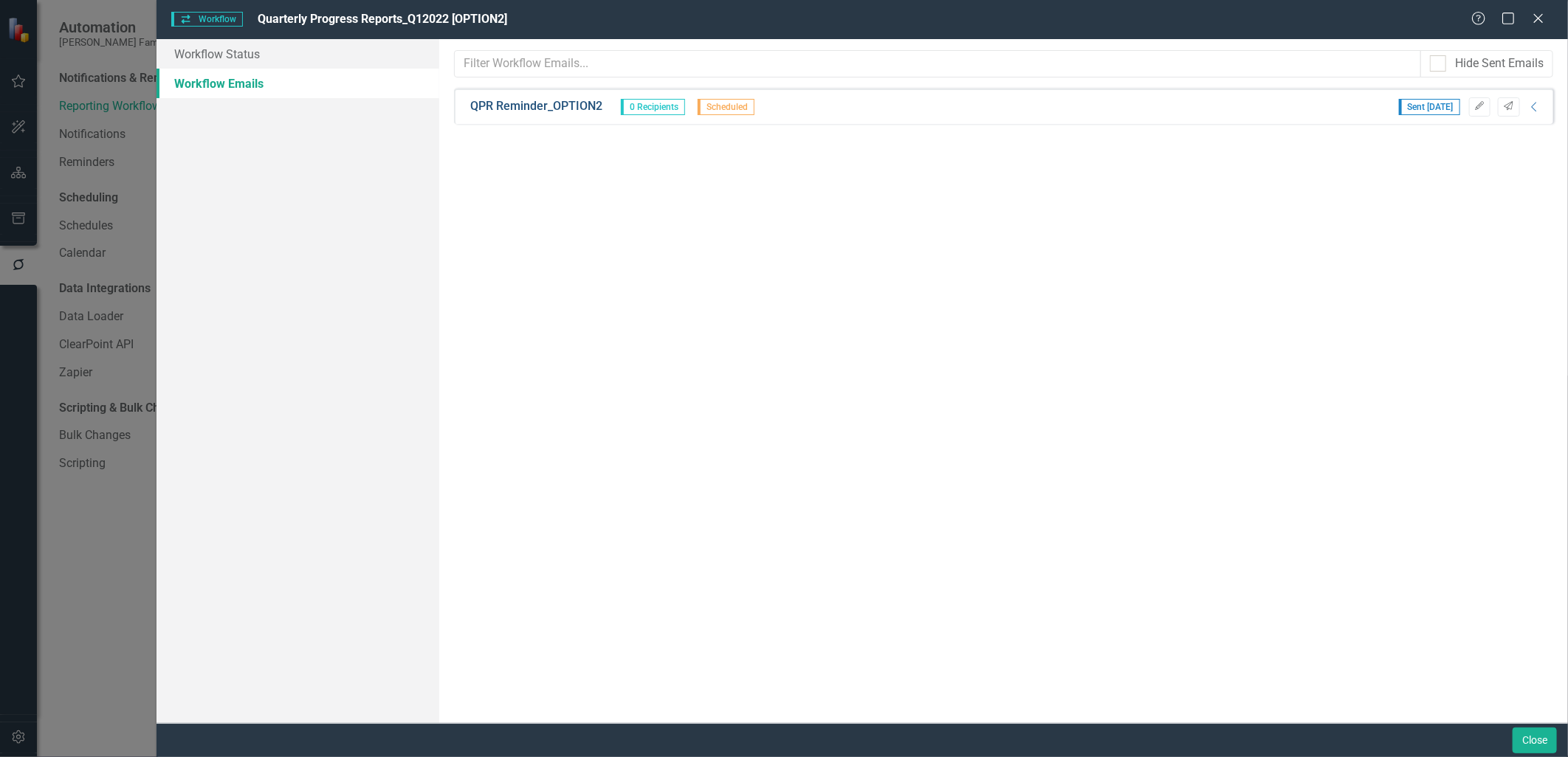
click at [572, 104] on link "QPR Reminder_OPTION2" at bounding box center [536, 106] width 132 height 17
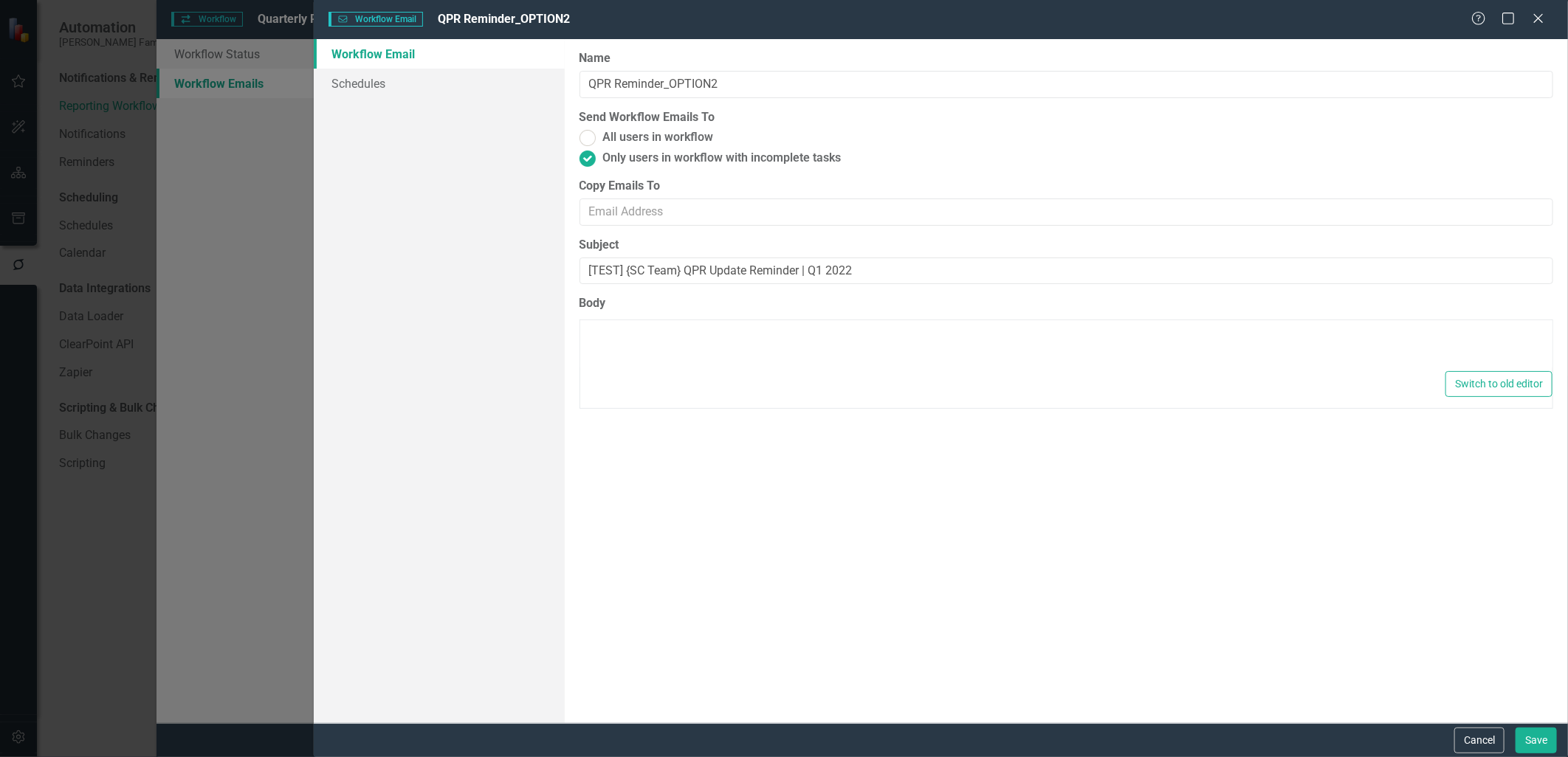
type textarea "<p>Dear {FirstName},</p><p>Please log into ClearPoint and update the following …"
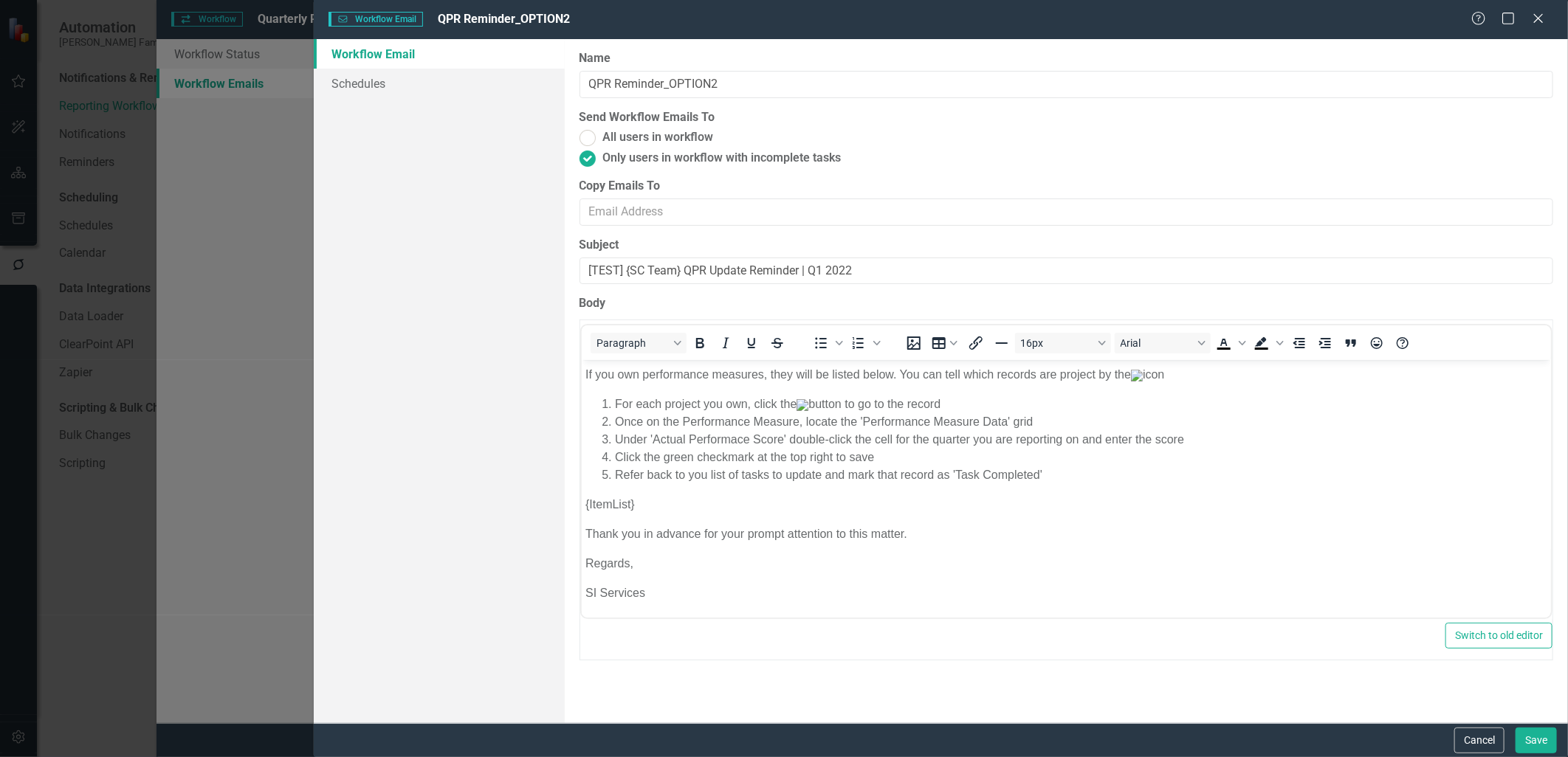
scroll to position [414, 0]
click at [1487, 734] on button "Cancel" at bounding box center [1478, 740] width 50 height 25
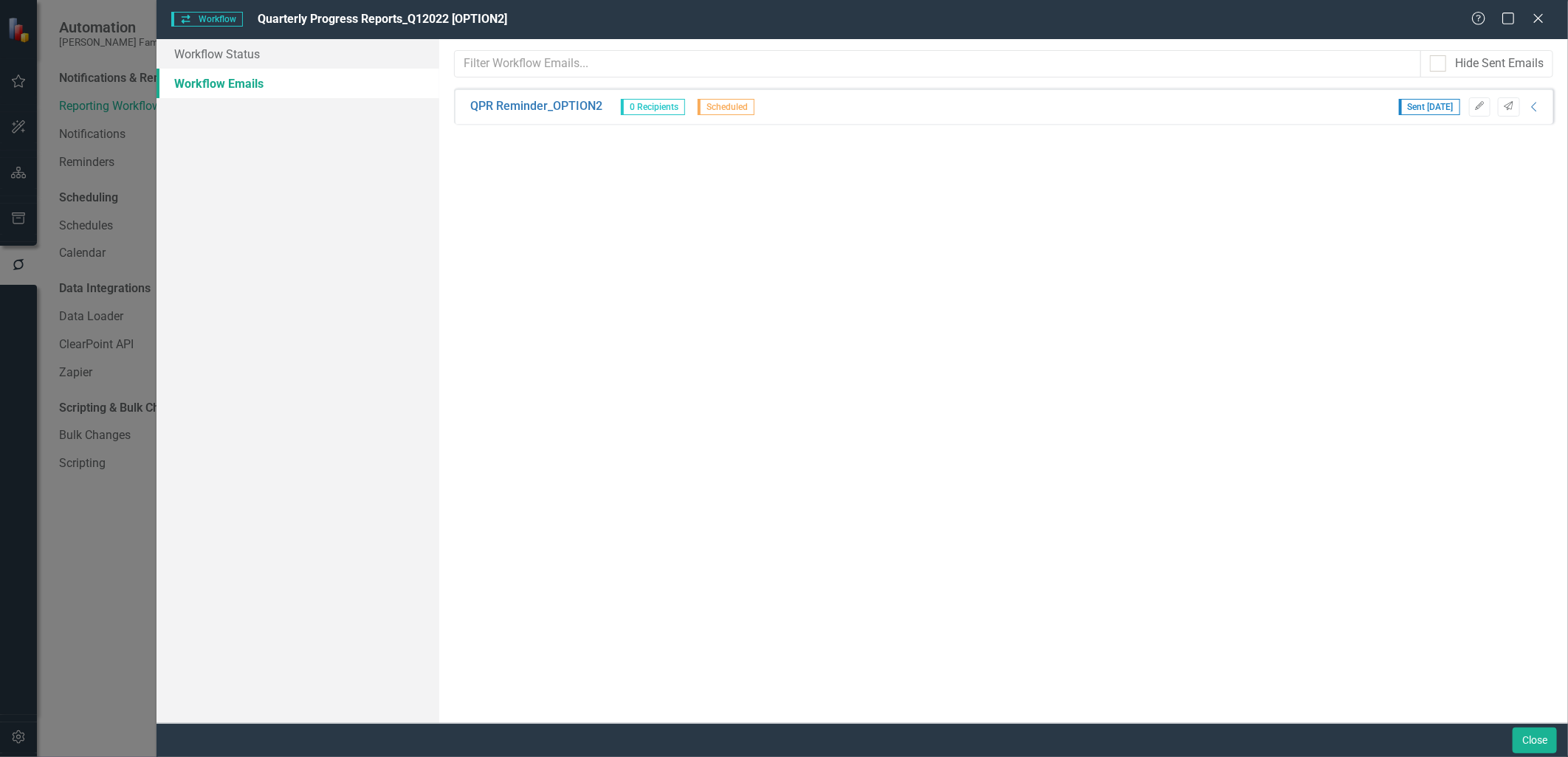
click at [1548, 19] on div "Help Maximize Close" at bounding box center [1512, 19] width 82 height 17
click at [1544, 19] on icon "Close" at bounding box center [1538, 18] width 19 height 14
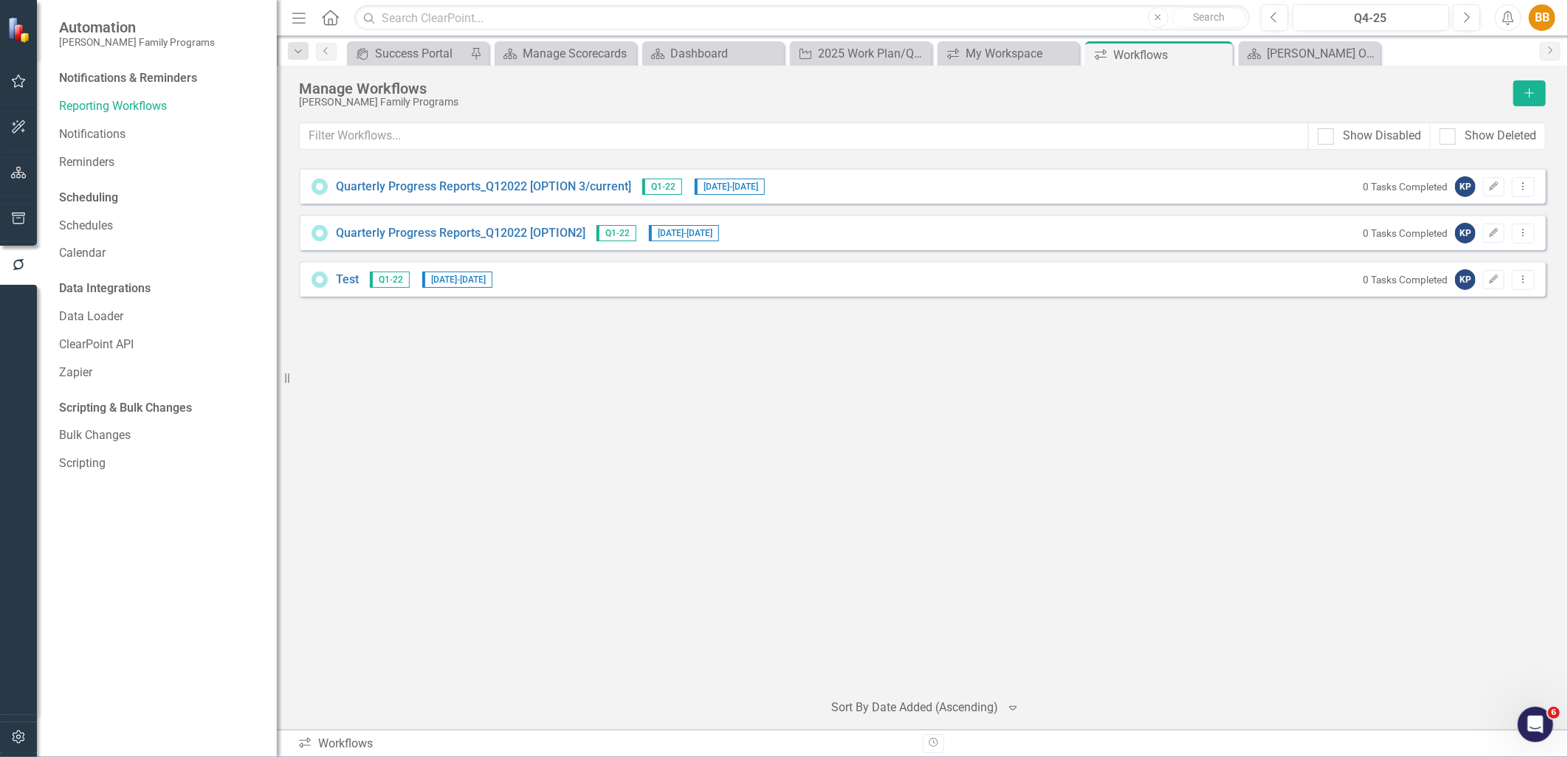
click at [1093, 543] on div "Quarterly Progress Reports_Q12022 [OPTION 3/current] Q1-22 [DATE] - [DATE] 0 Ta…" at bounding box center [922, 422] width 1247 height 510
click at [997, 616] on div "Quarterly Progress Reports_Q12022 [OPTION 3/current] Q1-22 [DATE] - [DATE] 0 Ta…" at bounding box center [922, 422] width 1247 height 510
